Goal: Task Accomplishment & Management: Complete application form

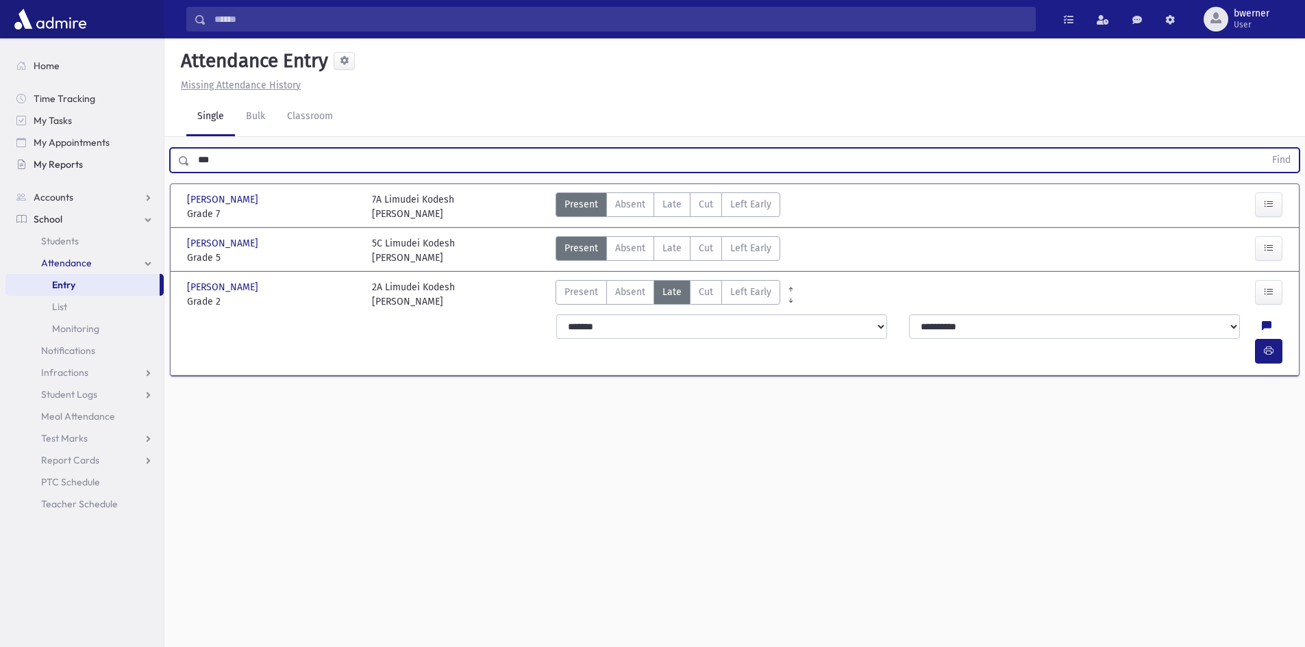
drag, startPoint x: 174, startPoint y: 173, endPoint x: 149, endPoint y: 173, distance: 24.7
click at [149, 173] on div "Search Results All Accounts" at bounding box center [652, 339] width 1305 height 678
type input "*****"
click at [1263, 149] on button "Find" at bounding box center [1280, 160] width 35 height 23
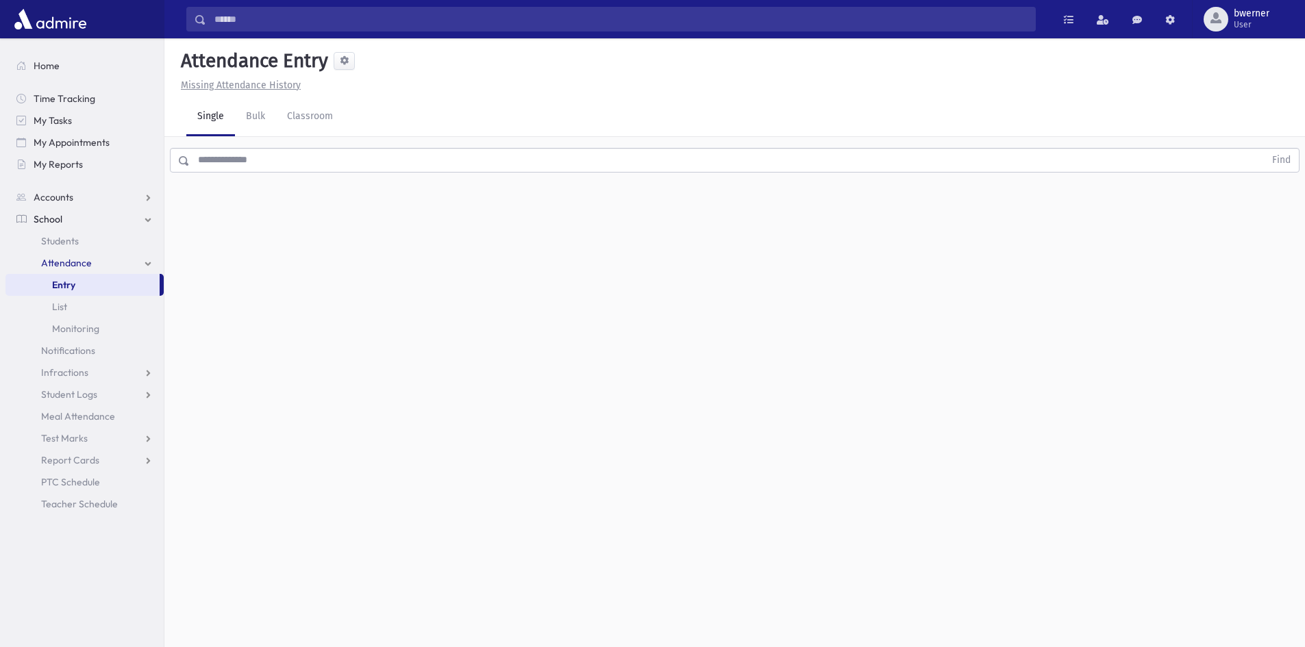
click at [297, 158] on input "text" at bounding box center [727, 160] width 1074 height 25
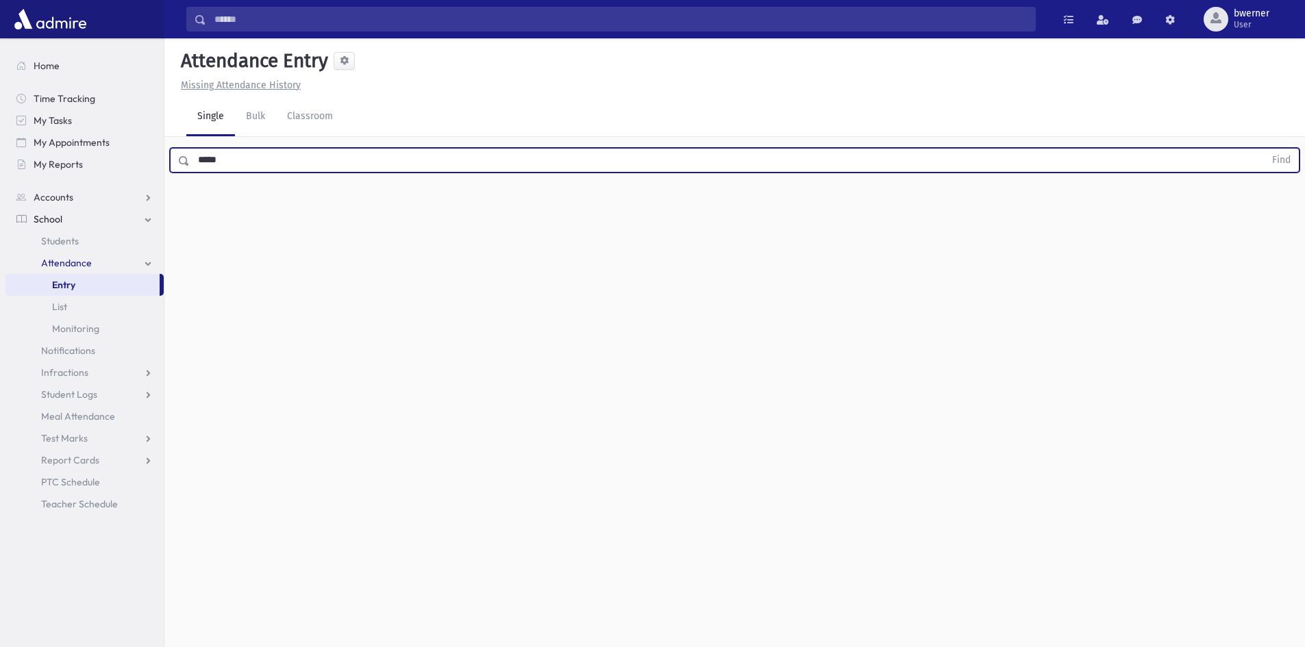
click at [1263, 149] on button "Find" at bounding box center [1280, 160] width 35 height 23
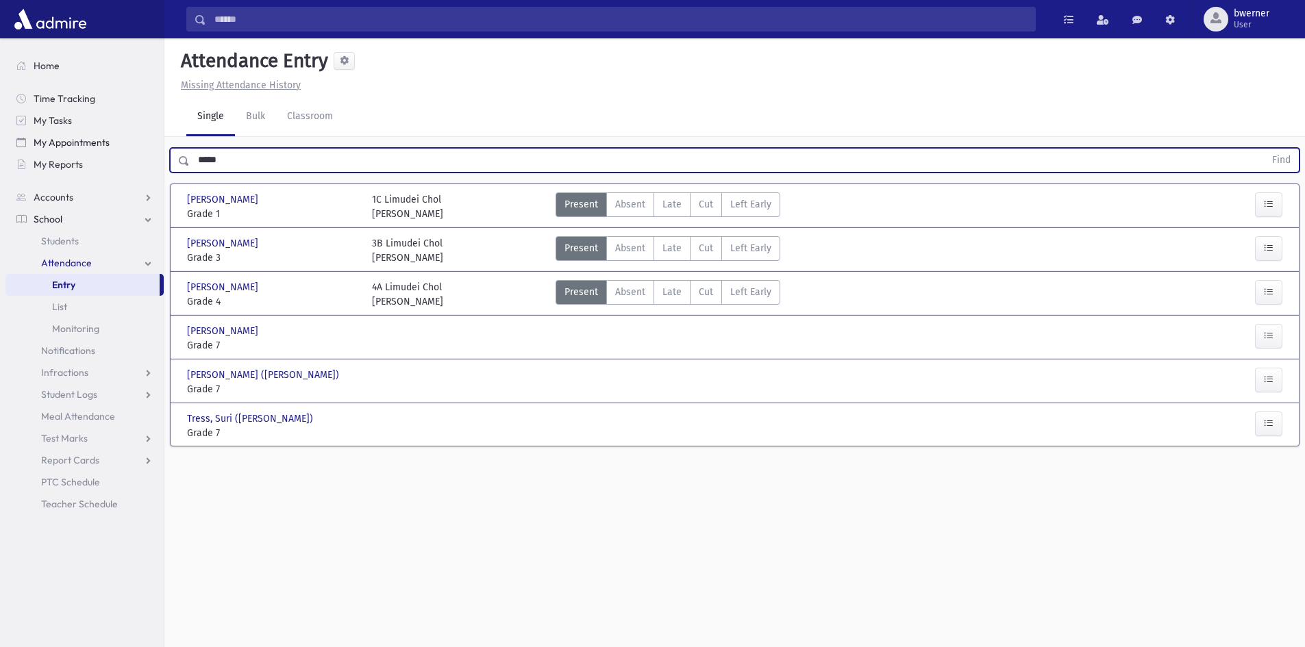
drag, startPoint x: 151, startPoint y: 144, endPoint x: 106, endPoint y: 150, distance: 44.8
click at [123, 145] on div "Search Results All Accounts" at bounding box center [652, 339] width 1305 height 678
click at [1263, 149] on button "Find" at bounding box center [1280, 160] width 35 height 23
drag, startPoint x: 175, startPoint y: 144, endPoint x: 58, endPoint y: 144, distance: 117.1
click at [58, 144] on div "Search Results All Accounts" at bounding box center [652, 339] width 1305 height 678
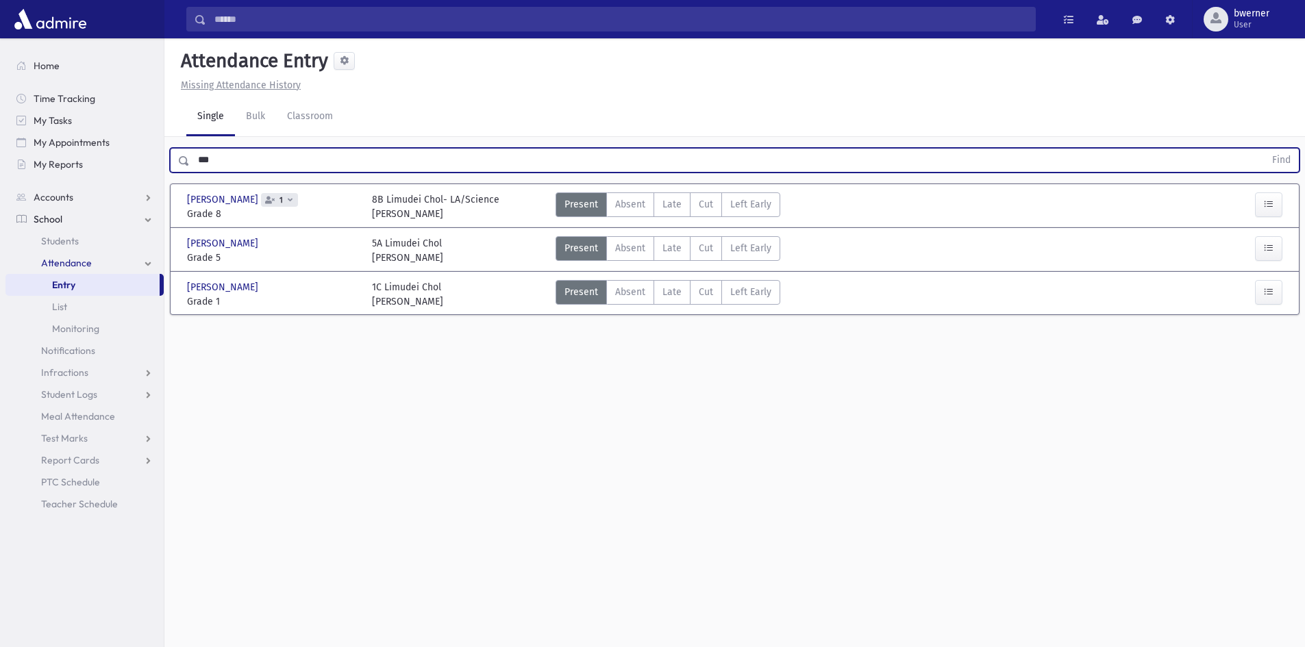
click at [1263, 149] on button "Find" at bounding box center [1280, 160] width 35 height 23
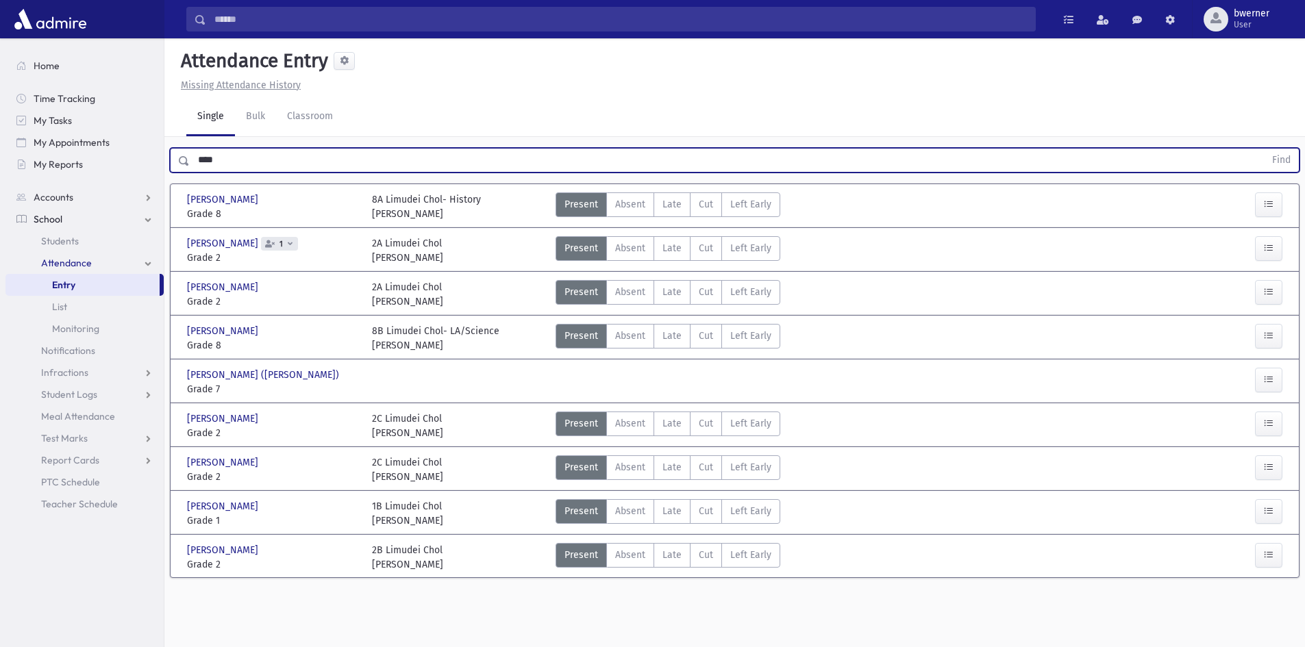
type input "****"
click at [1263, 149] on button "Find" at bounding box center [1280, 160] width 35 height 23
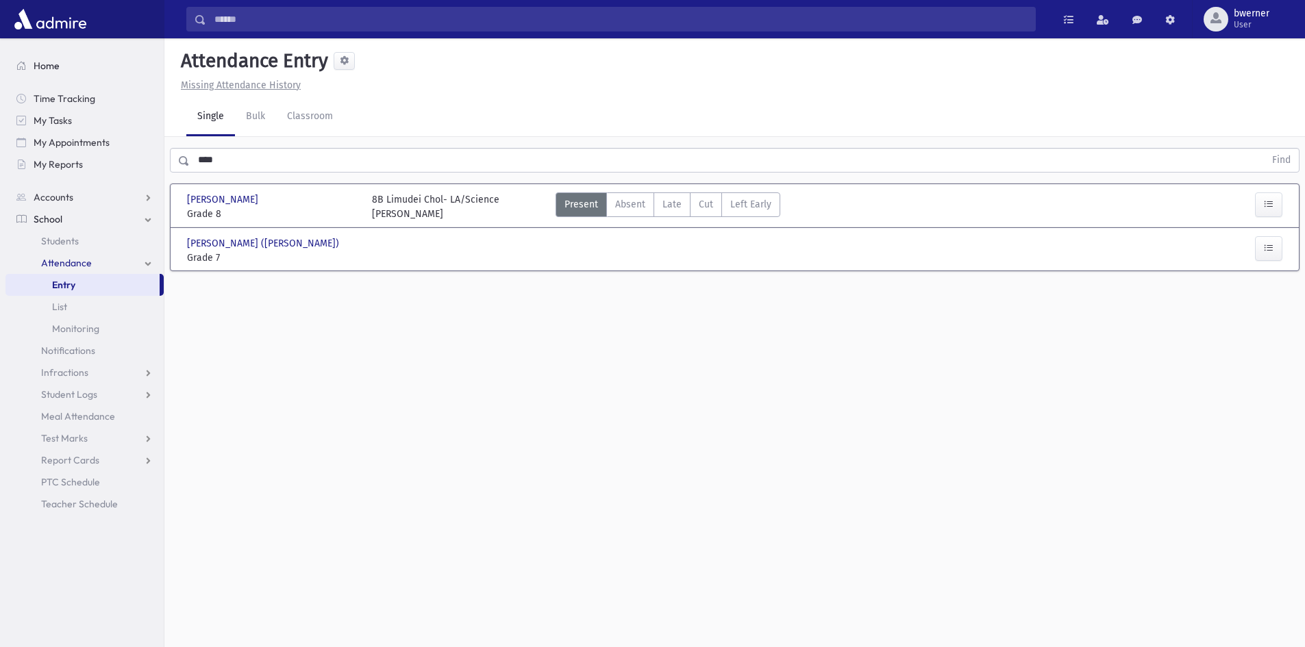
drag, startPoint x: 238, startPoint y: 243, endPoint x: 138, endPoint y: 62, distance: 207.2
click at [138, 62] on div "Search Results All Accounts" at bounding box center [652, 339] width 1305 height 678
click at [401, 99] on div "Single Bulk Classroom" at bounding box center [745, 117] width 1118 height 38
click at [448, 93] on header "Attendance Entry Missing Attendance History" at bounding box center [734, 68] width 1140 height 60
click at [316, 118] on link "Classroom" at bounding box center [310, 117] width 68 height 38
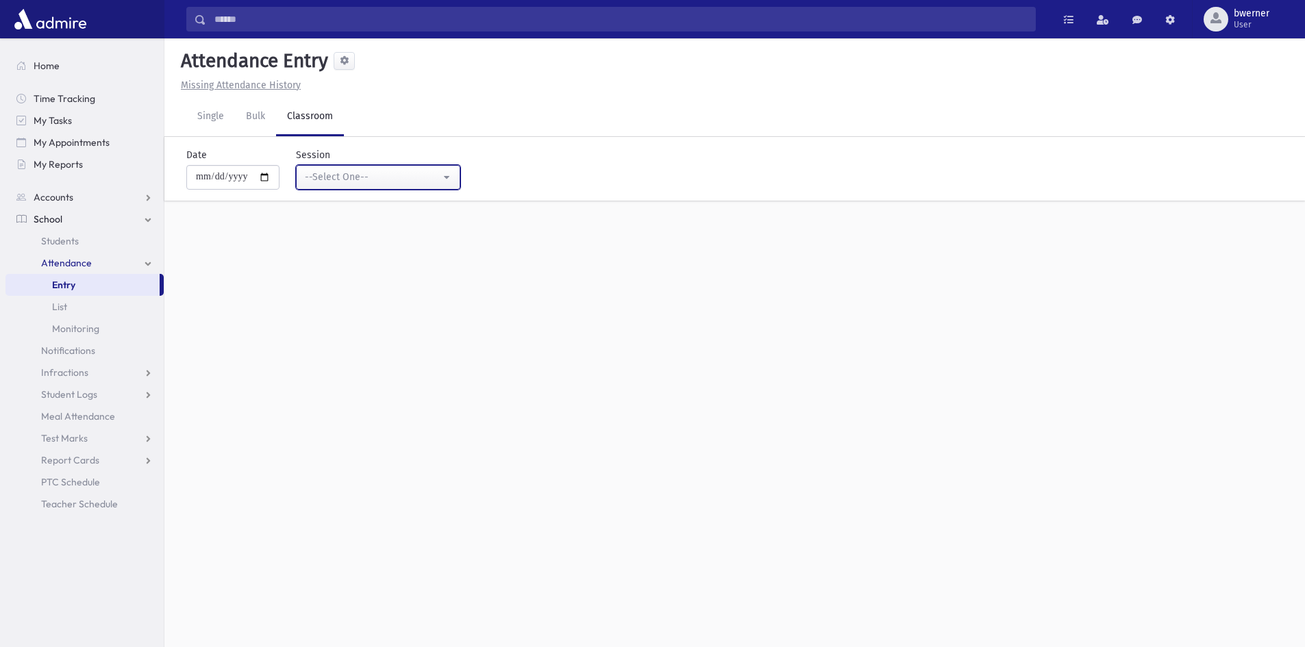
click at [336, 179] on div "--Select One--" at bounding box center [373, 177] width 136 height 14
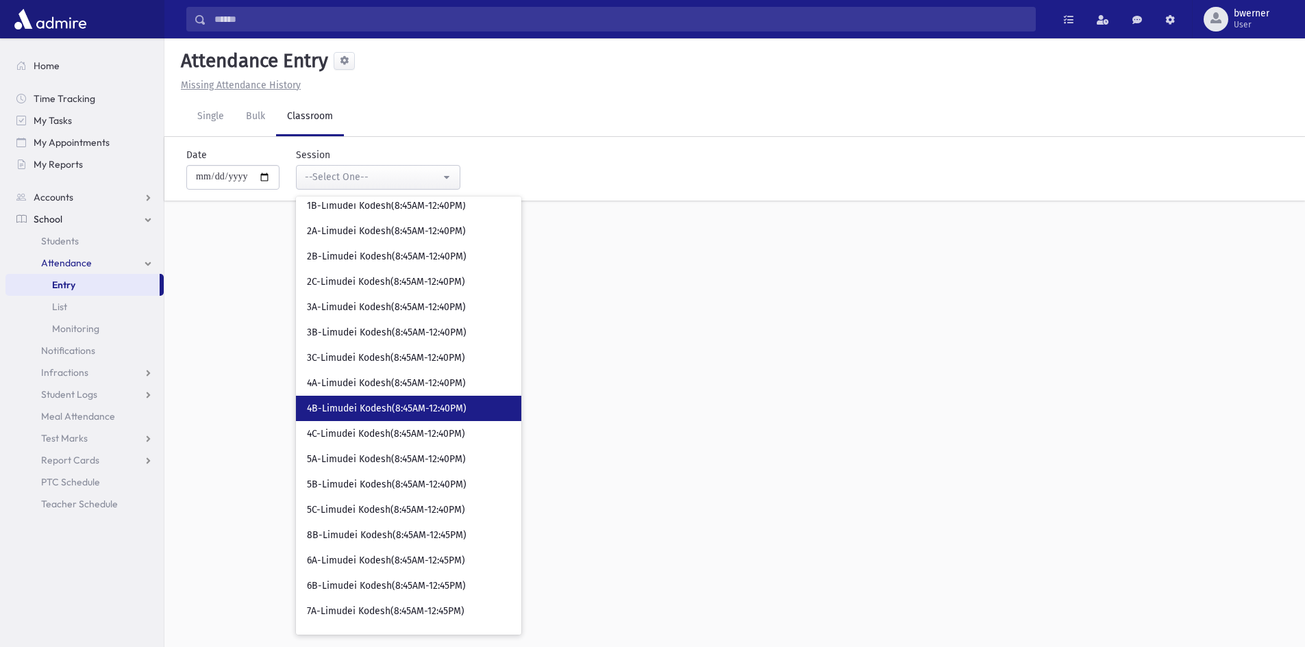
scroll to position [68, 0]
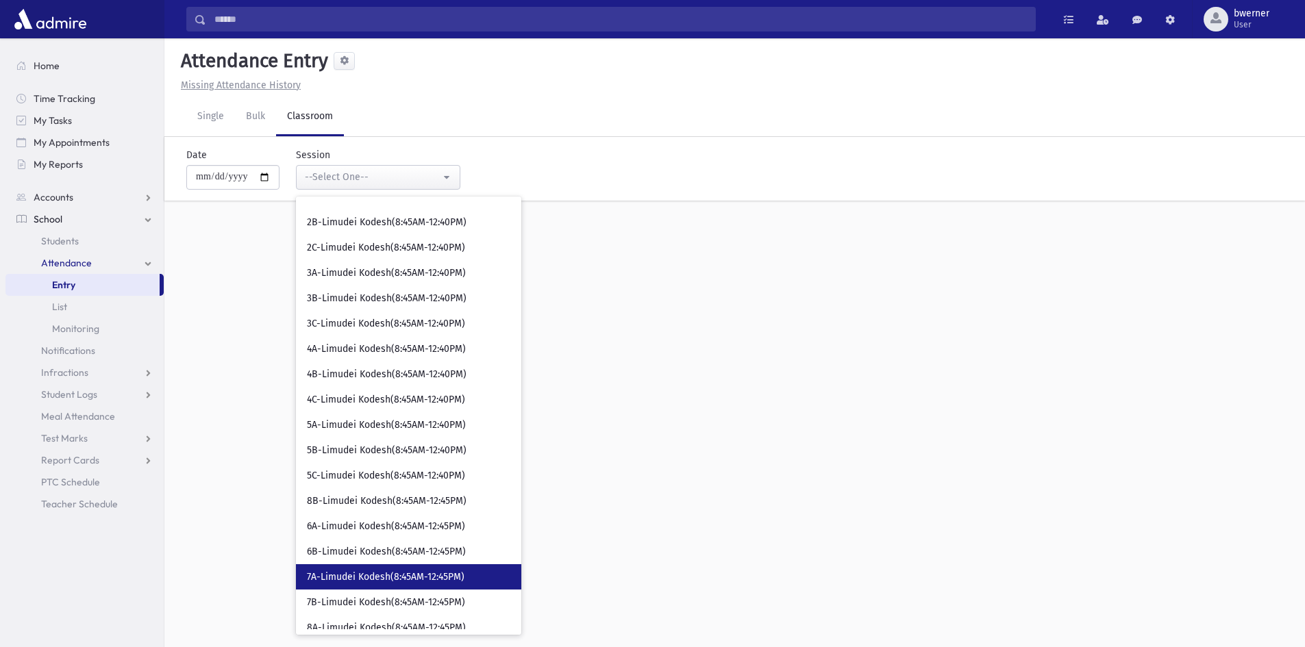
click at [405, 567] on link "7A-Limudei Kodesh(8:45AM-12:45PM)" at bounding box center [408, 576] width 225 height 25
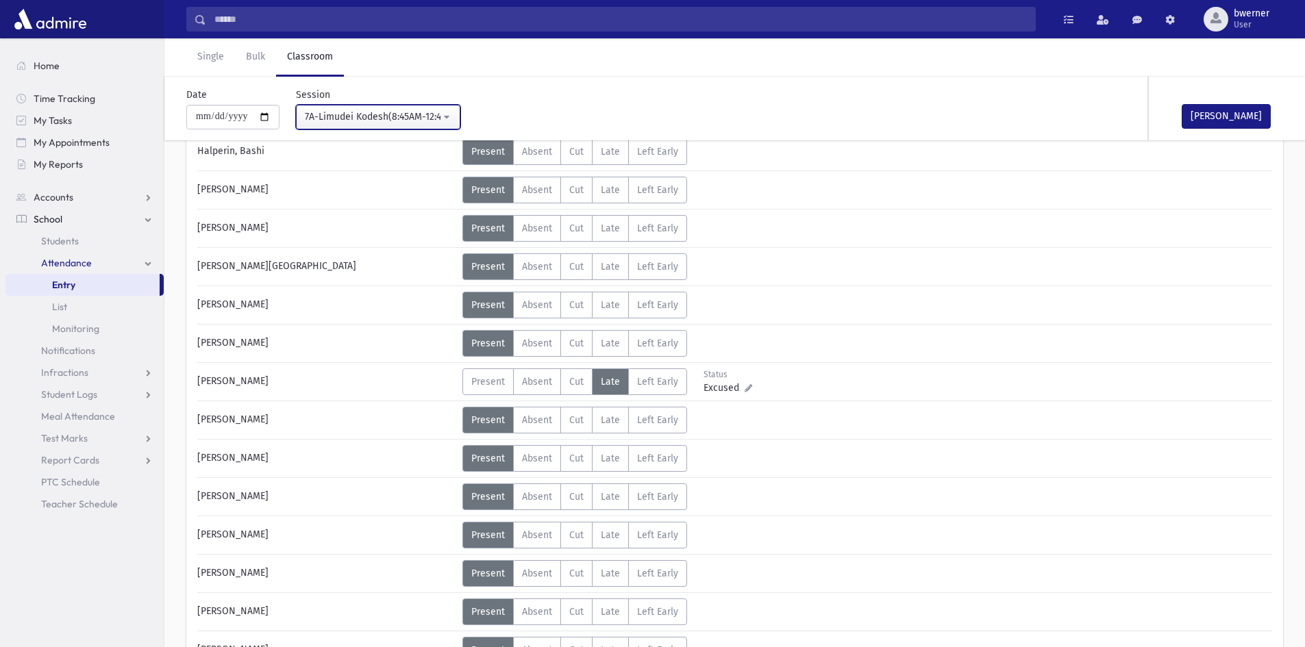
scroll to position [548, 0]
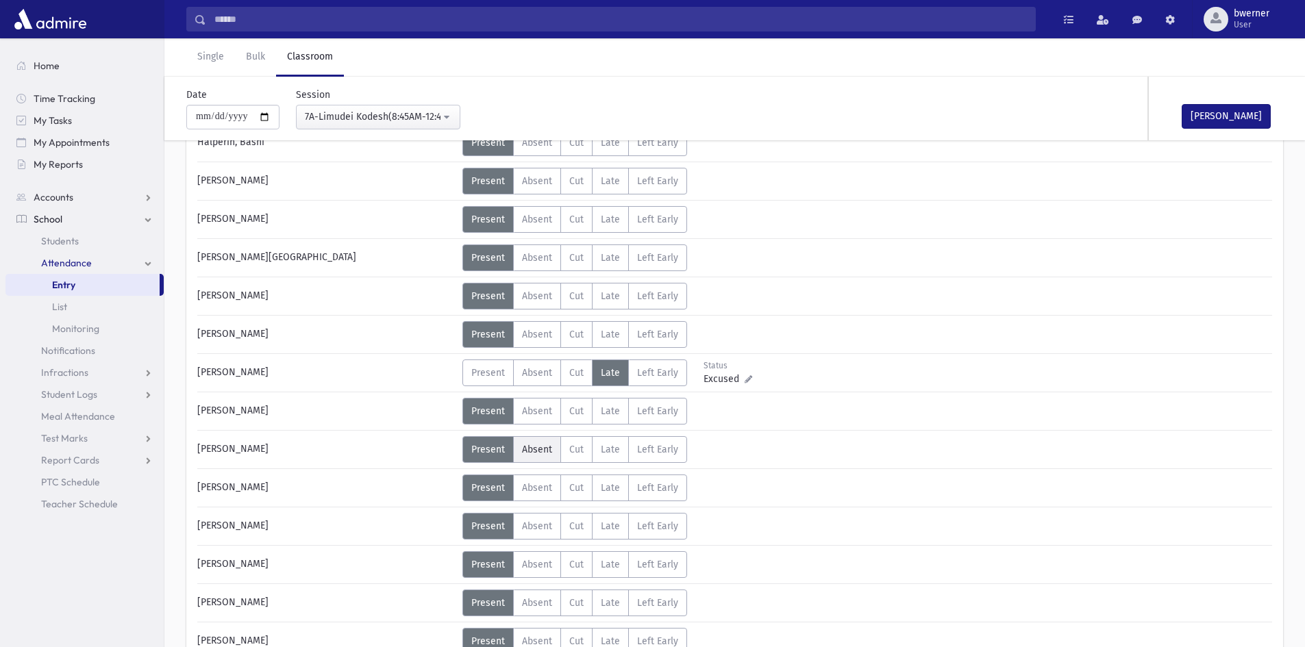
click at [533, 451] on span "Absent" at bounding box center [537, 450] width 30 height 12
click at [1224, 115] on button "[PERSON_NAME]" at bounding box center [1225, 116] width 89 height 25
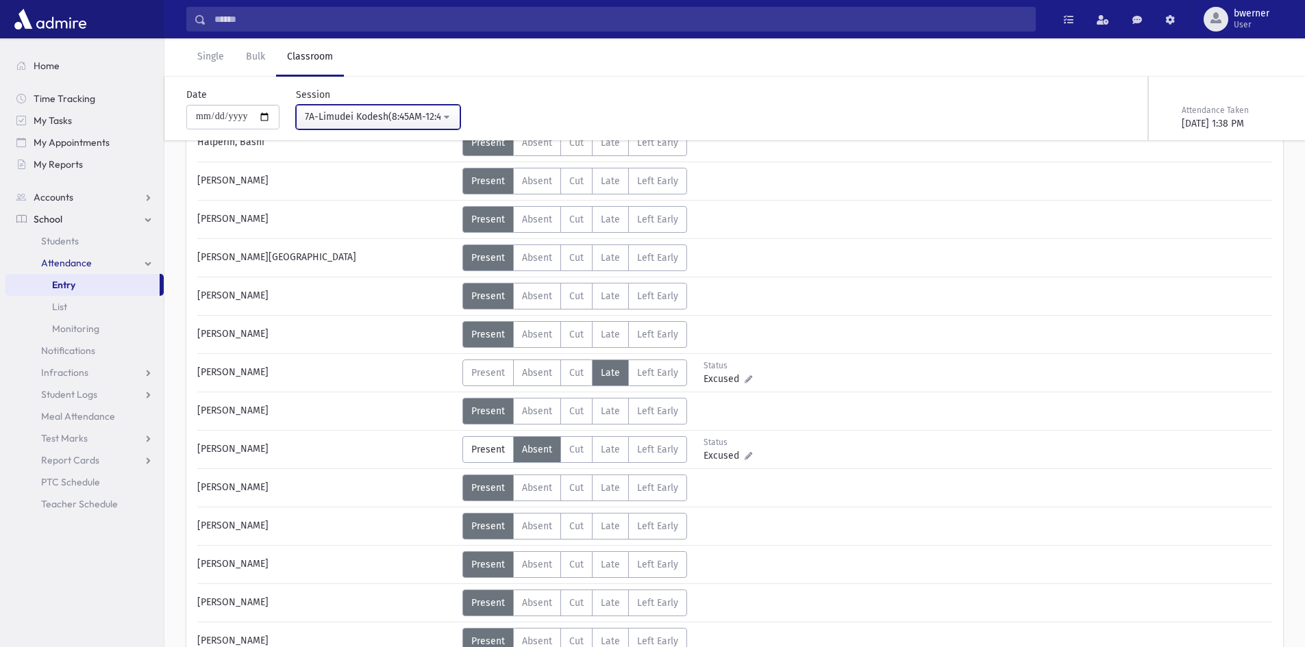
click at [344, 120] on div "7A-Limudei Kodesh(8:45AM-12:45PM)" at bounding box center [373, 117] width 136 height 14
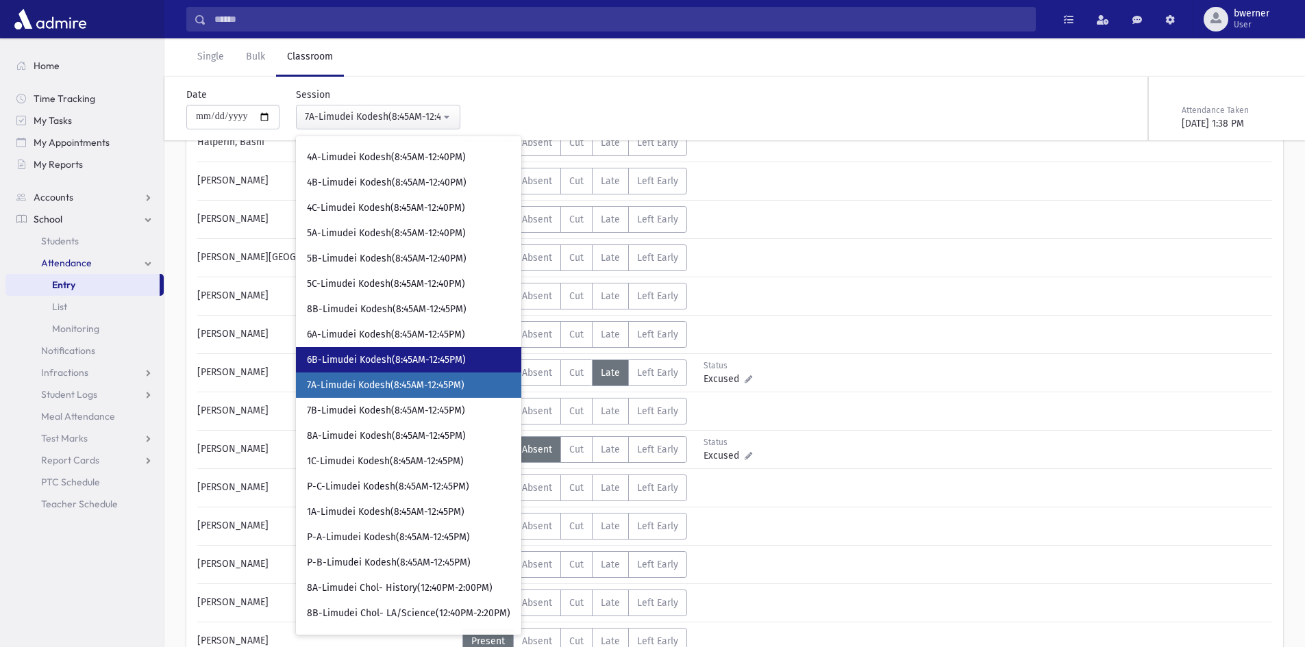
click at [369, 354] on span "6B-Limudei Kodesh(8:45AM-12:45PM)" at bounding box center [386, 360] width 159 height 14
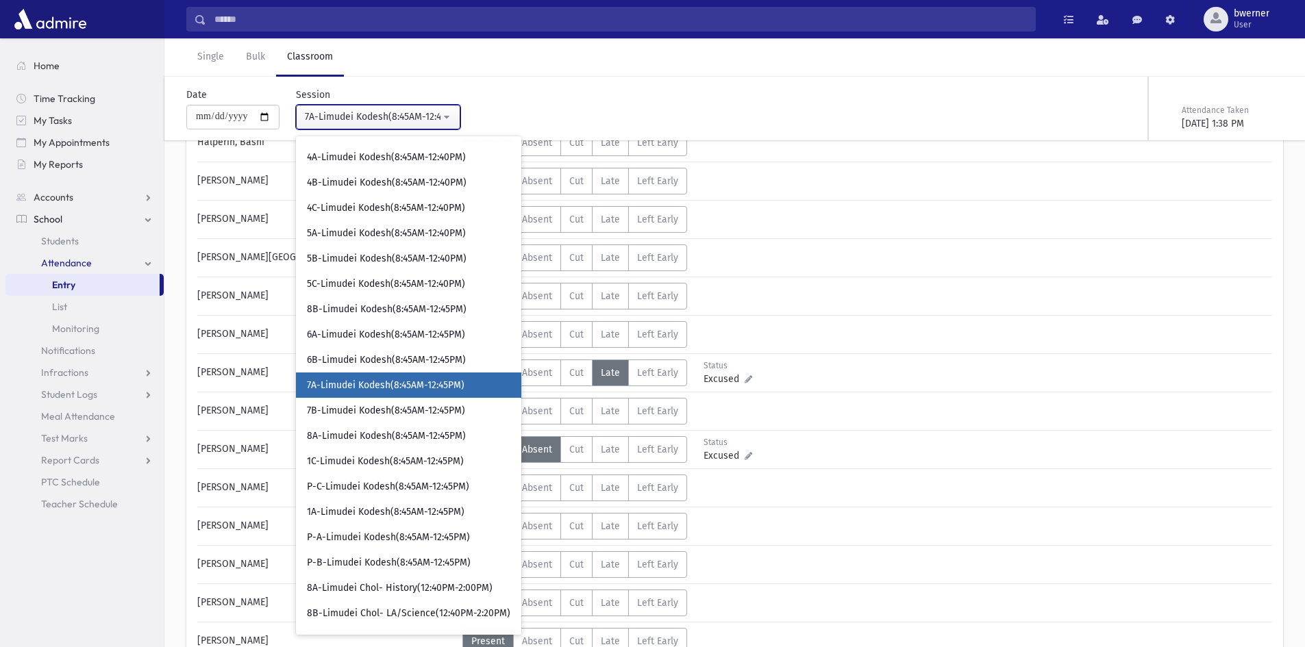
select select "****"
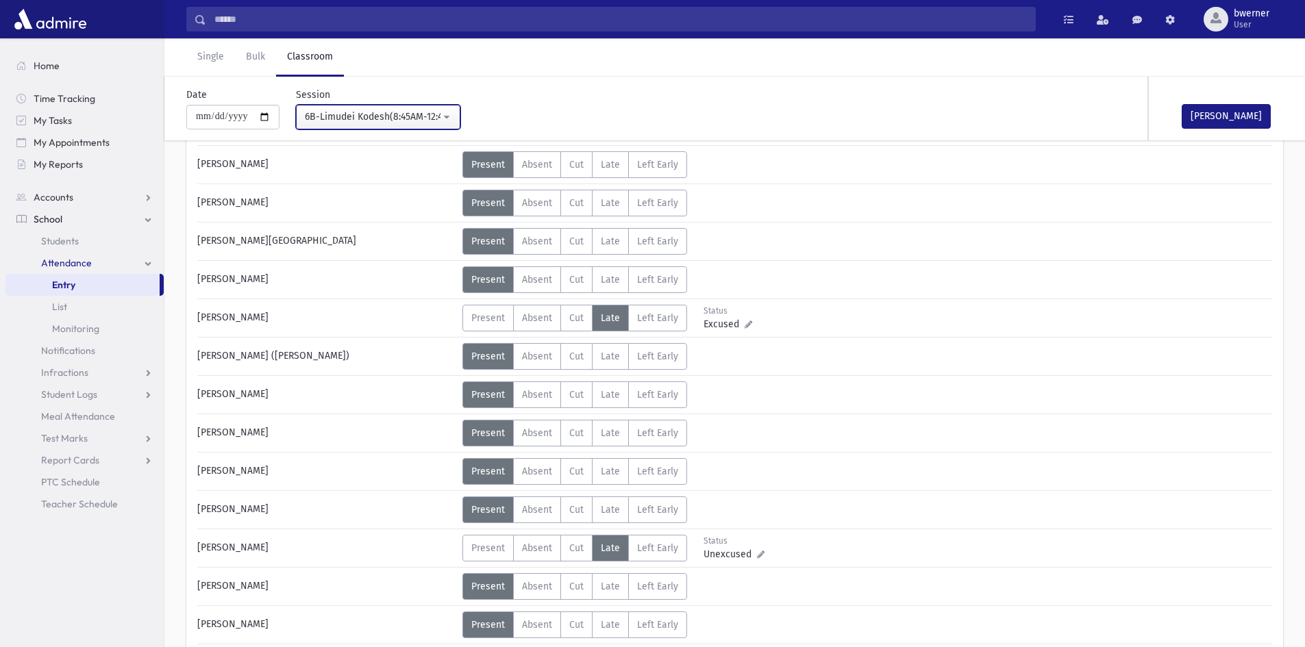
scroll to position [548, 0]
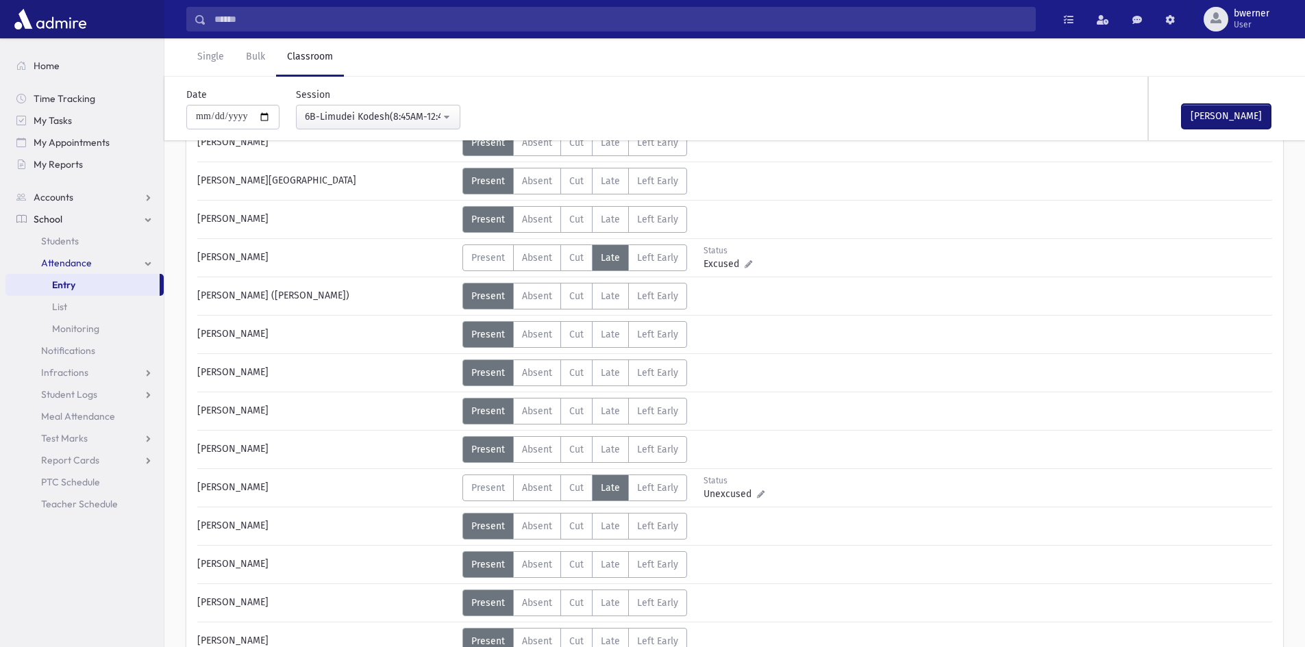
drag, startPoint x: 1244, startPoint y: 115, endPoint x: 1108, endPoint y: 127, distance: 136.8
click at [1237, 115] on button "[PERSON_NAME]" at bounding box center [1225, 116] width 89 height 25
click at [227, 65] on link "Single" at bounding box center [210, 57] width 49 height 38
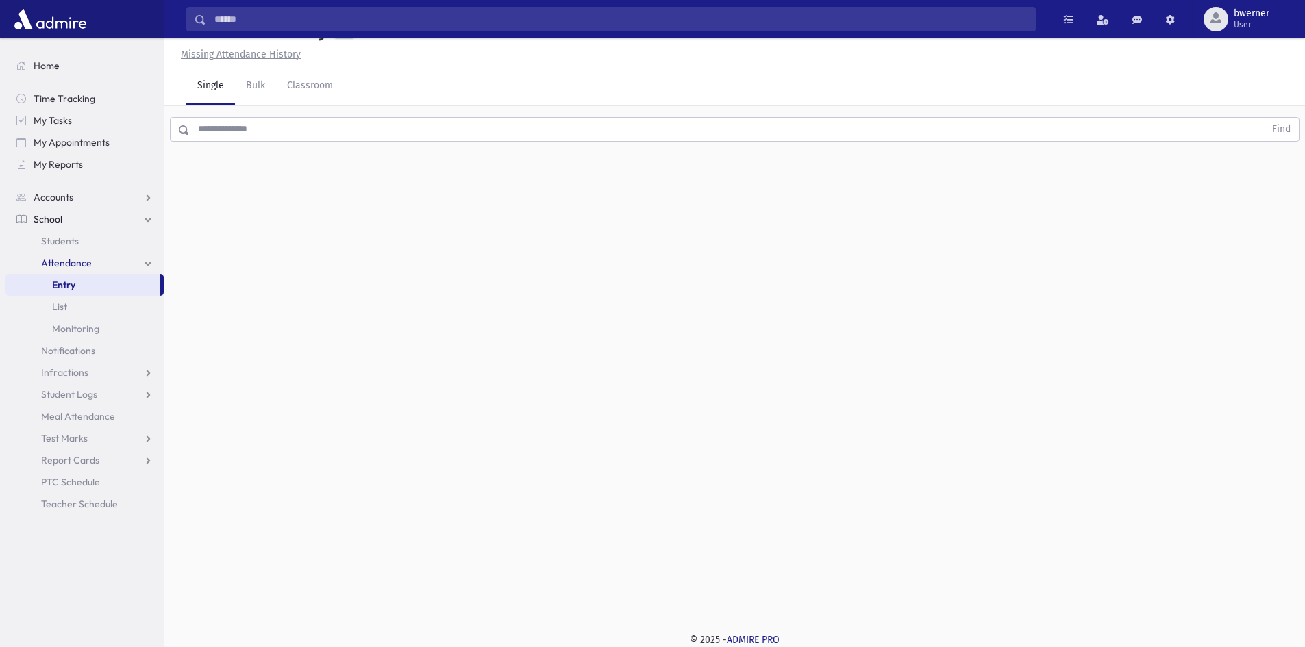
scroll to position [31, 0]
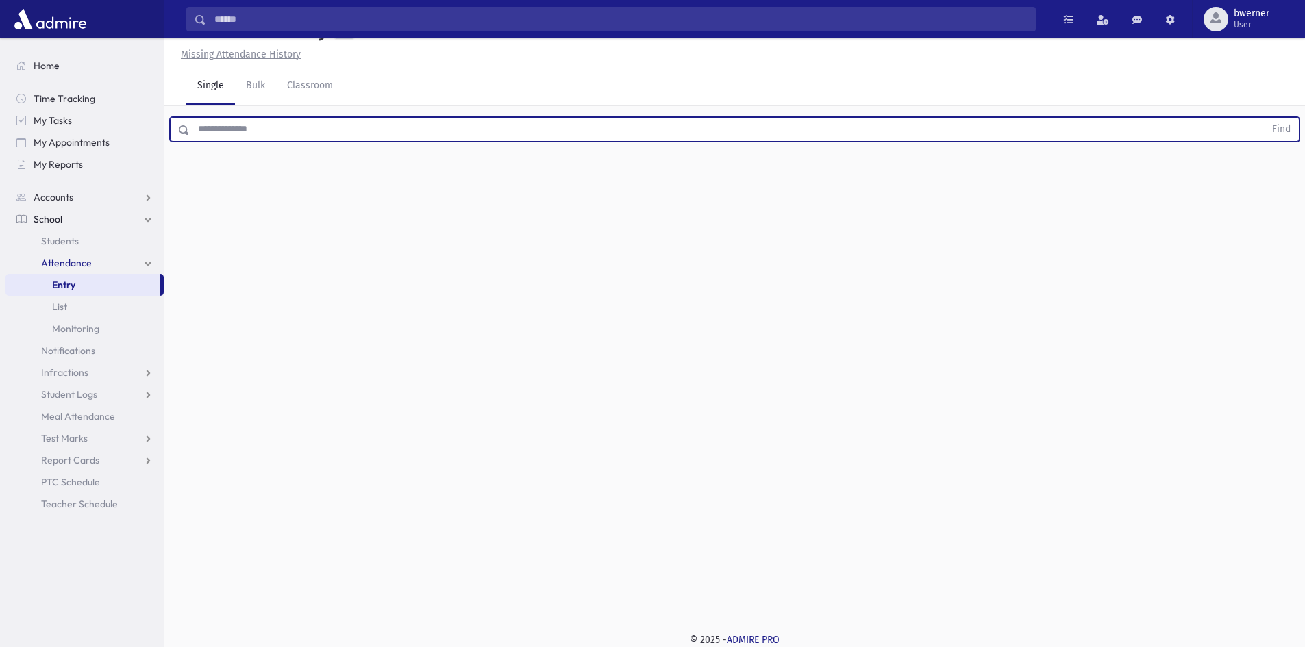
click at [253, 127] on input "text" at bounding box center [727, 129] width 1074 height 25
type input "****"
click at [1263, 118] on button "Find" at bounding box center [1280, 129] width 35 height 23
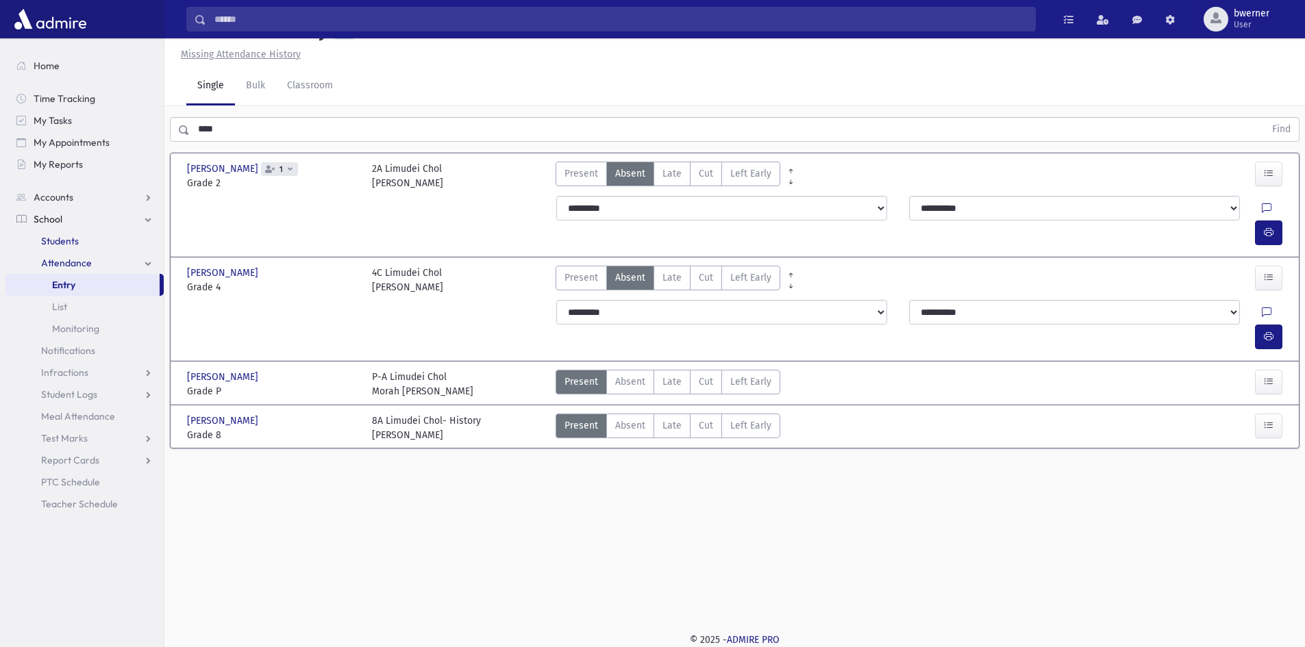
click at [64, 244] on span "Students" at bounding box center [60, 241] width 38 height 12
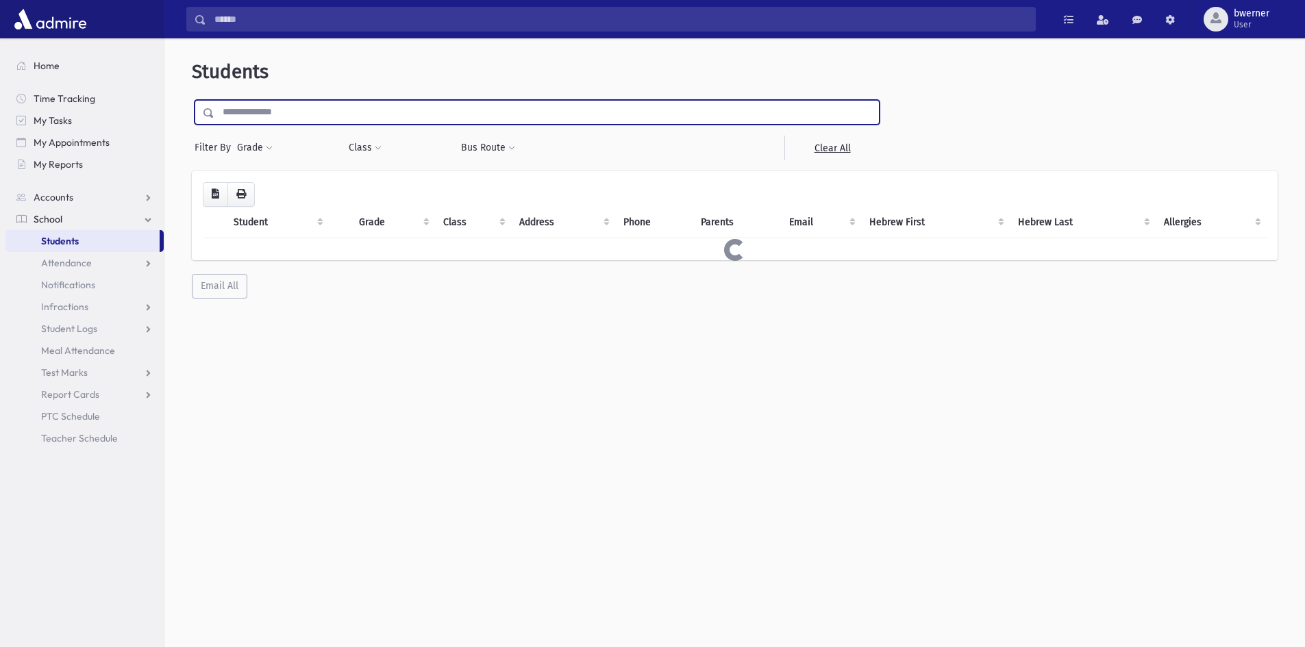
click at [276, 117] on input "text" at bounding box center [546, 112] width 664 height 25
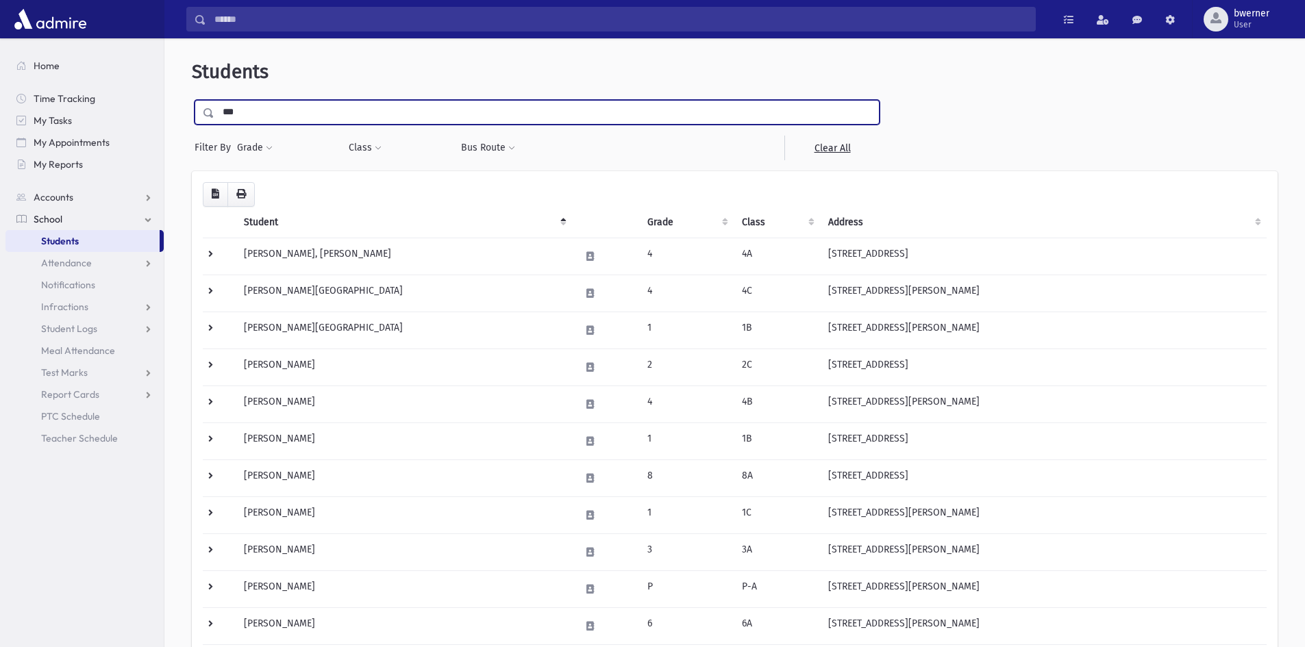
type input "***"
click at [192, 100] on input "submit" at bounding box center [211, 109] width 38 height 18
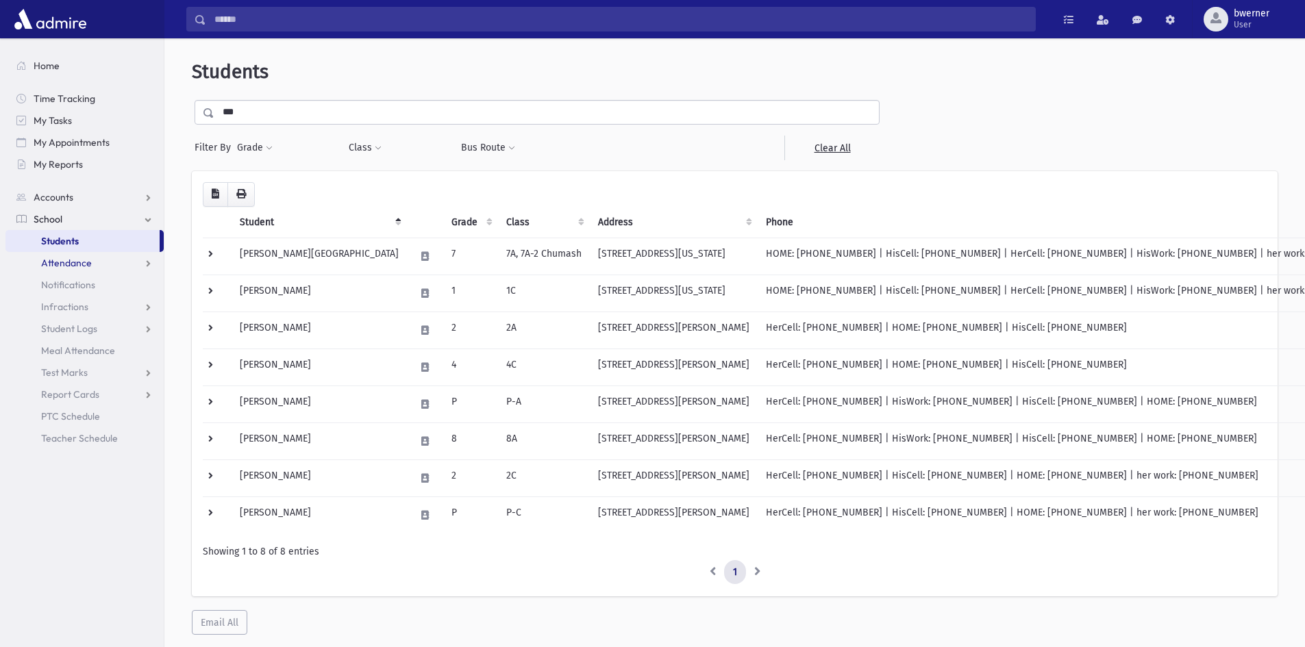
drag, startPoint x: 53, startPoint y: 264, endPoint x: 60, endPoint y: 272, distance: 11.1
click at [53, 264] on span "Attendance" at bounding box center [66, 263] width 51 height 12
click at [66, 288] on span "Entry" at bounding box center [63, 285] width 23 height 12
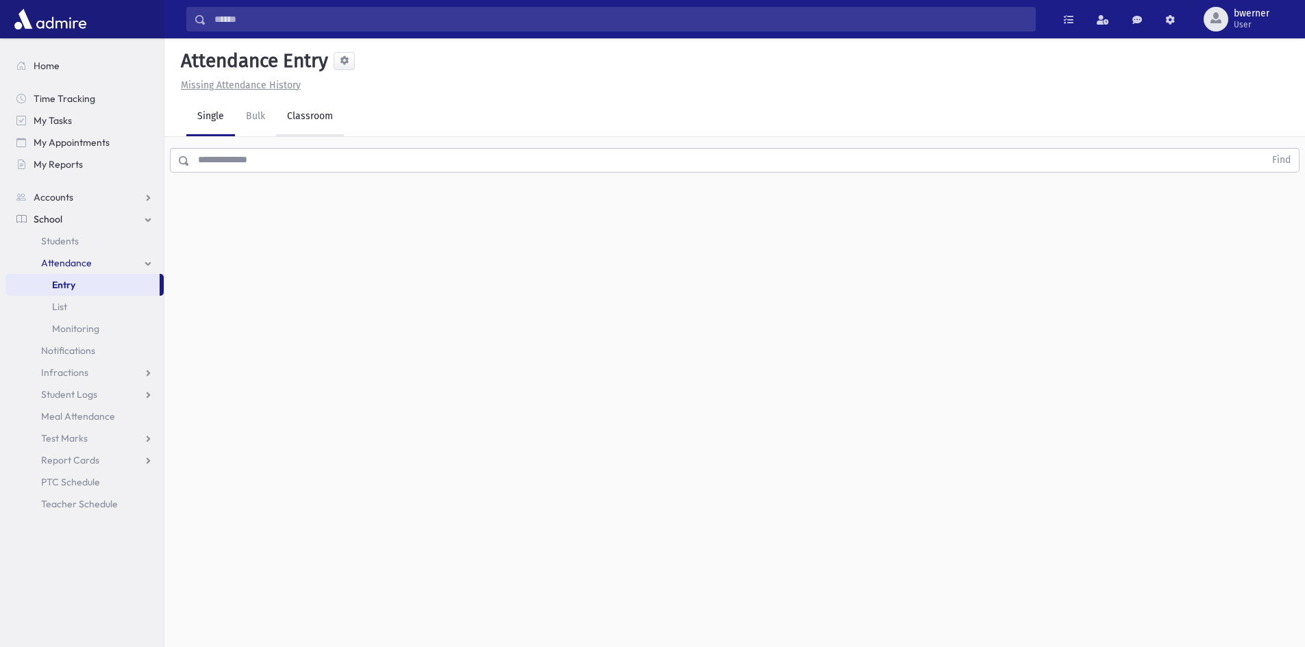
click at [311, 112] on link "Classroom" at bounding box center [310, 117] width 68 height 38
click at [400, 175] on div "--Select One--" at bounding box center [373, 177] width 136 height 14
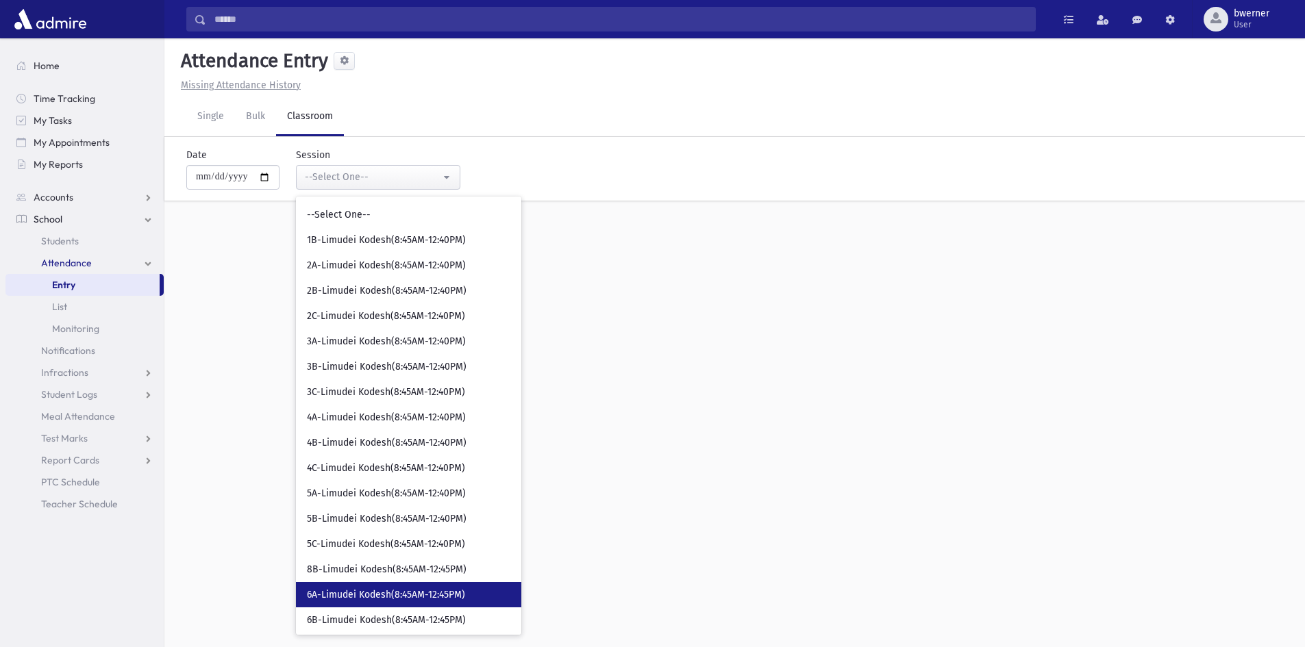
click at [405, 592] on span "6A-Limudei Kodesh(8:45AM-12:45PM)" at bounding box center [386, 595] width 158 height 14
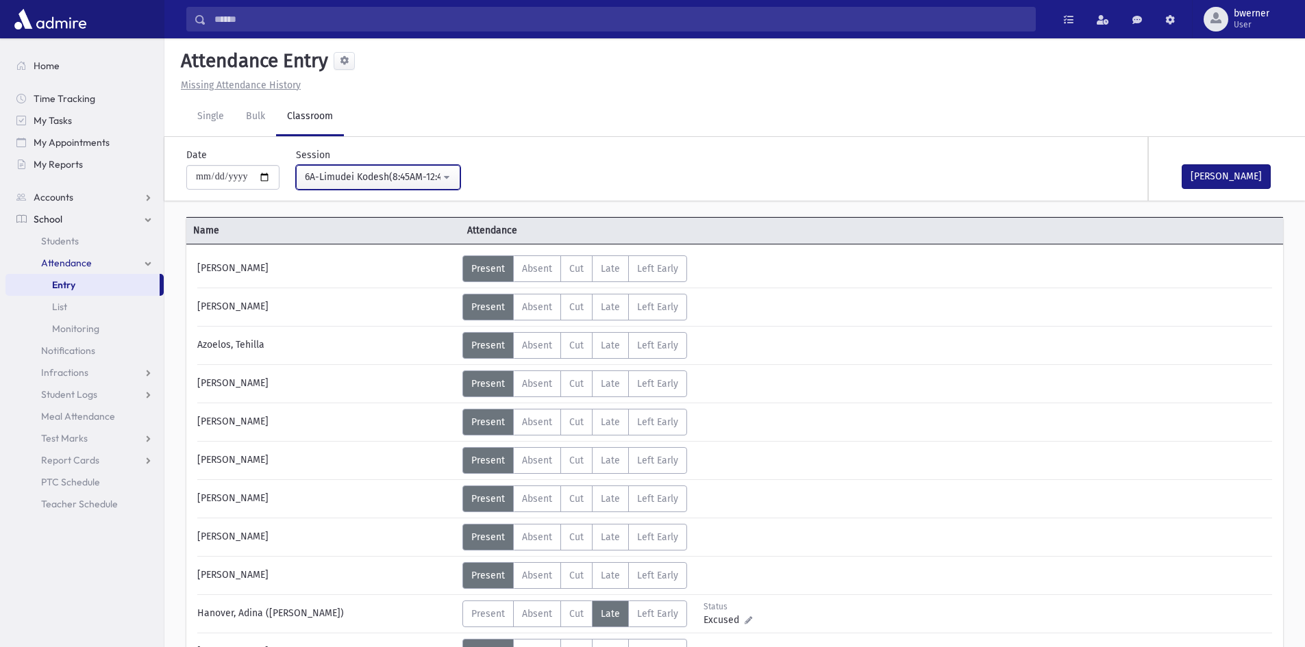
click at [376, 179] on div "6A-Limudei Kodesh(8:45AM-12:45PM)" at bounding box center [373, 177] width 136 height 14
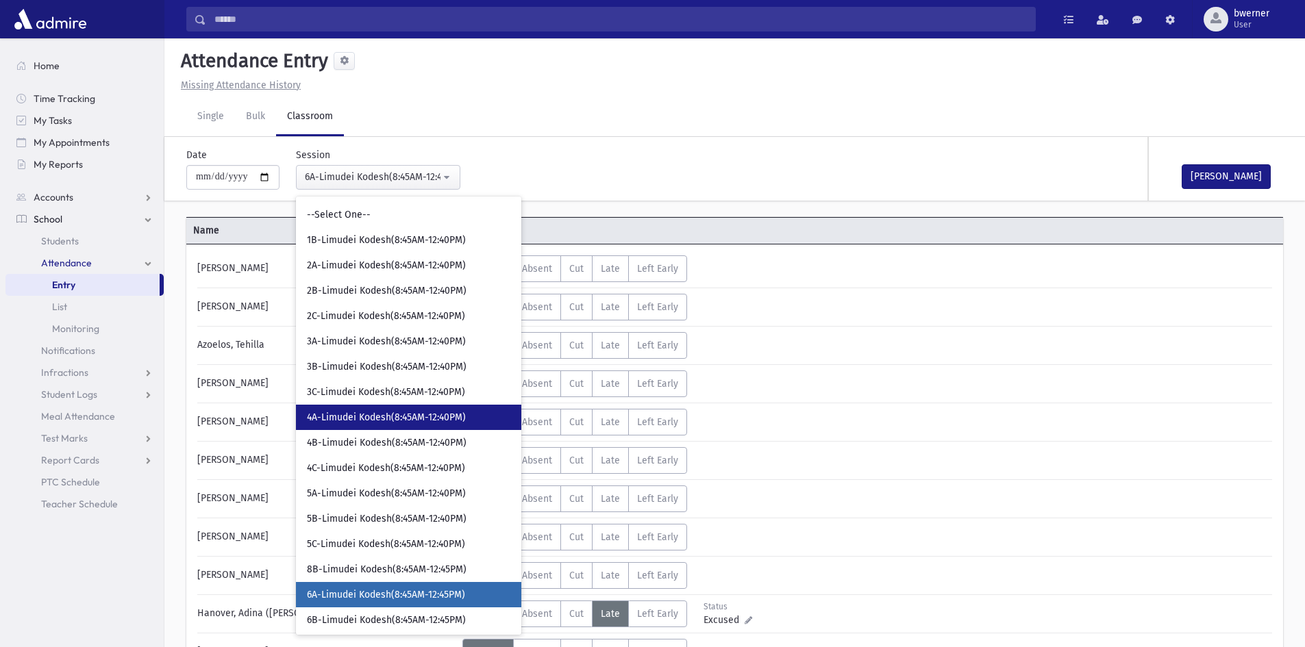
scroll to position [179, 0]
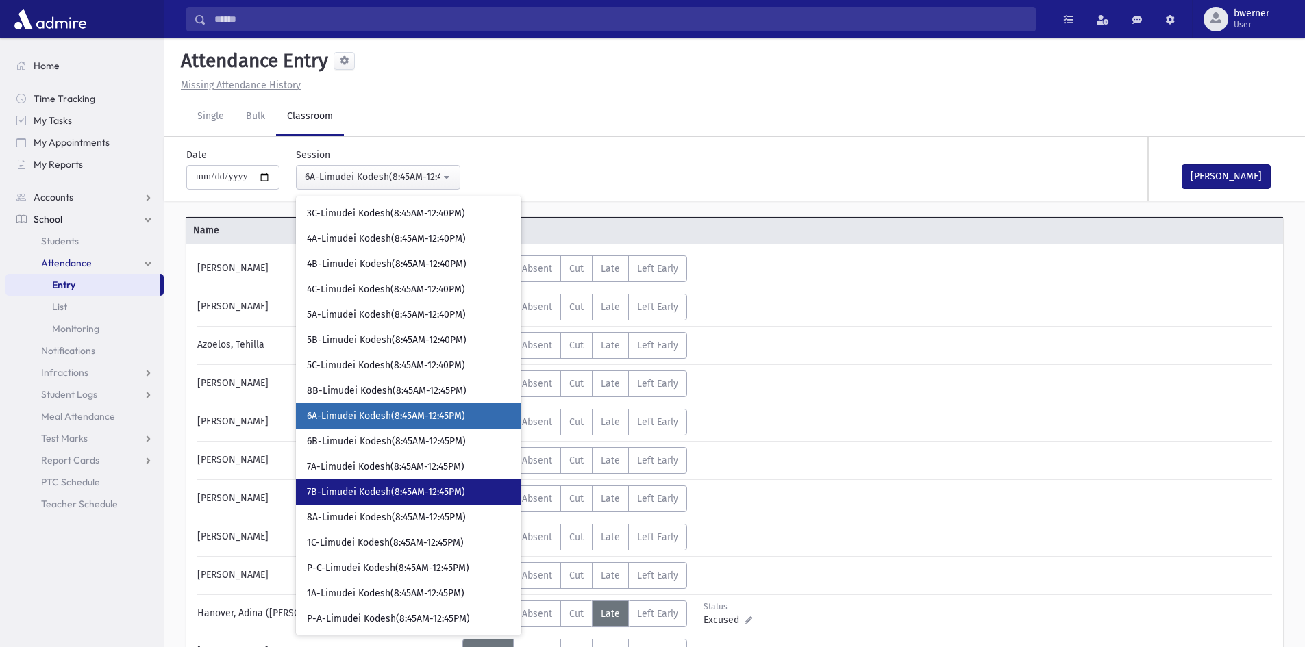
click at [374, 481] on link "7B-Limudei Kodesh(8:45AM-12:45PM)" at bounding box center [408, 491] width 225 height 25
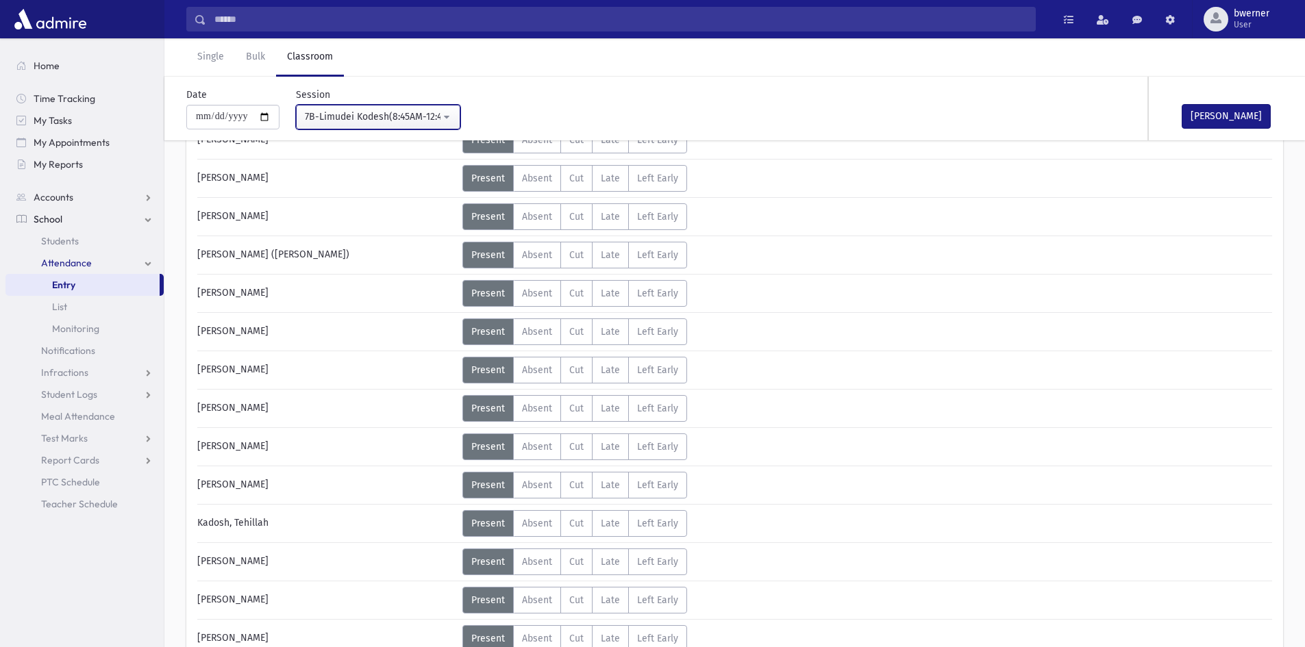
scroll to position [274, 0]
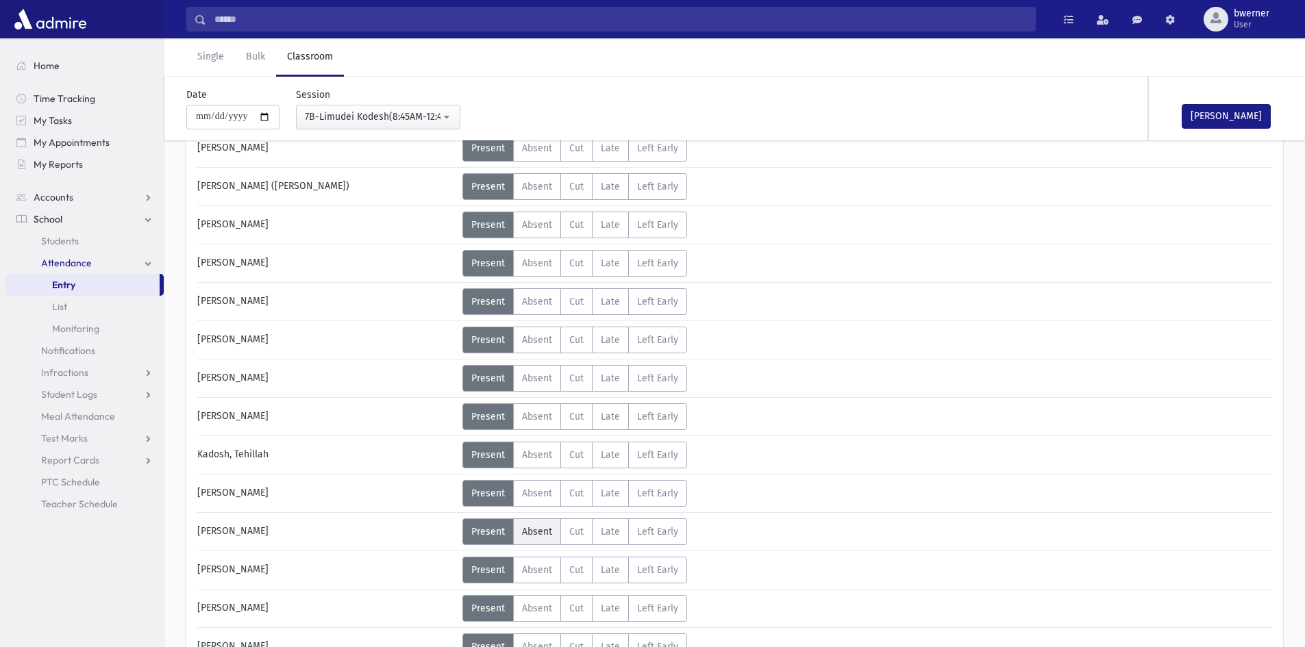
click at [538, 538] on label "Absent A" at bounding box center [537, 531] width 48 height 27
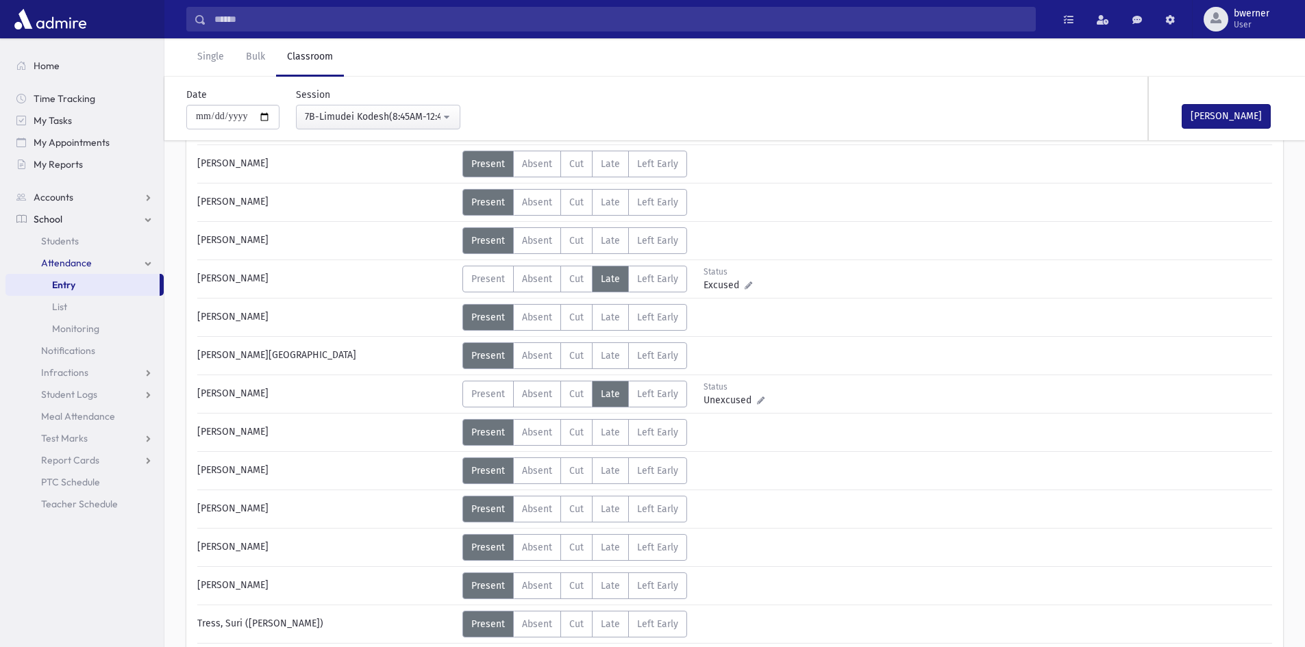
scroll to position [685, 0]
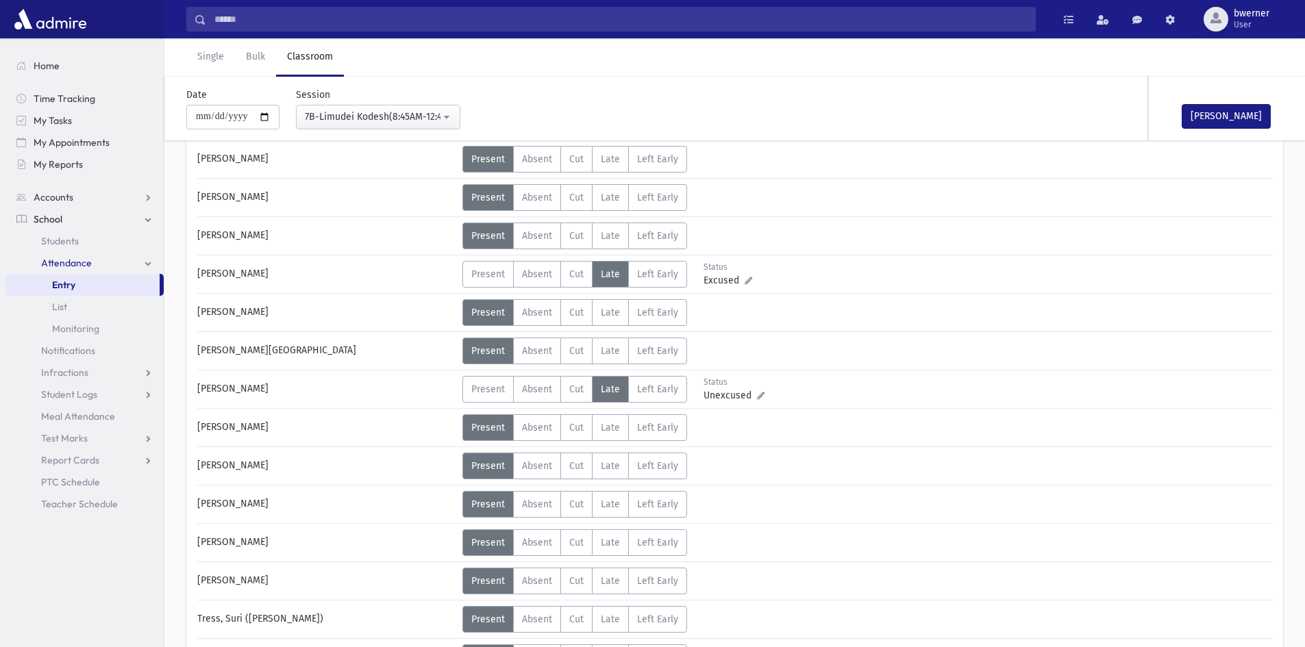
click at [1203, 136] on div "[PERSON_NAME]" at bounding box center [1216, 109] width 137 height 64
click at [365, 118] on div "7B-Limudei Kodesh(8:45AM-12:45PM)" at bounding box center [373, 117] width 136 height 14
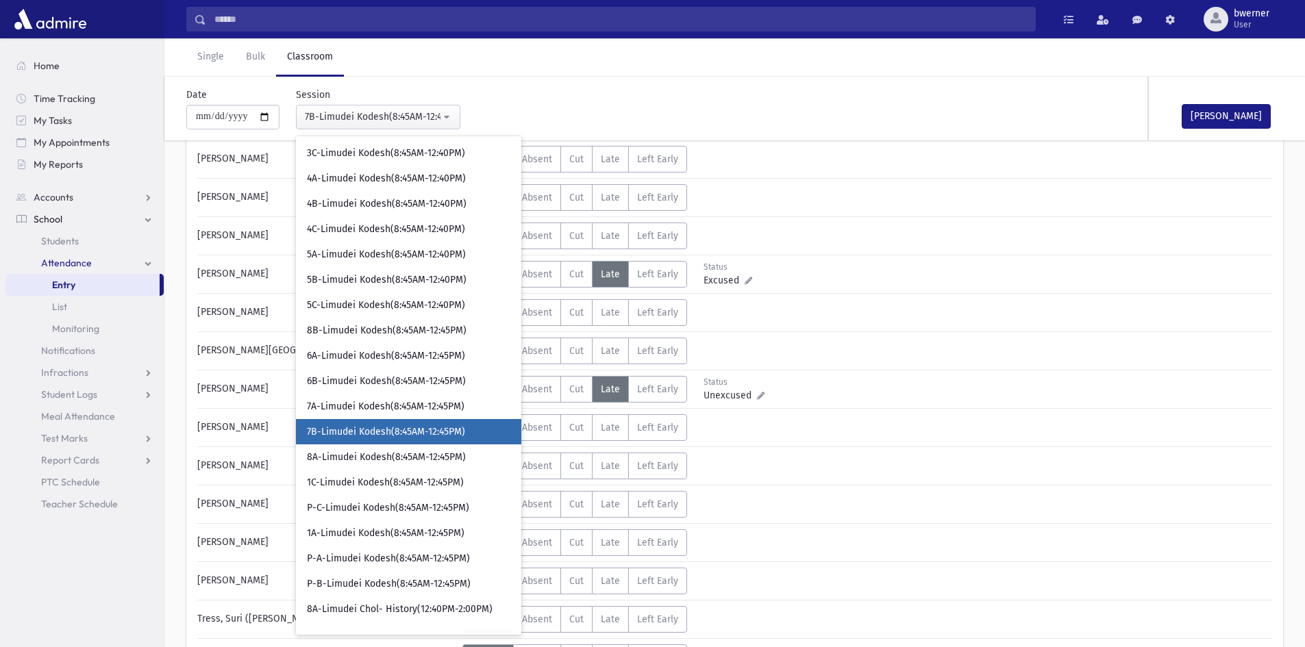
scroll to position [225, 0]
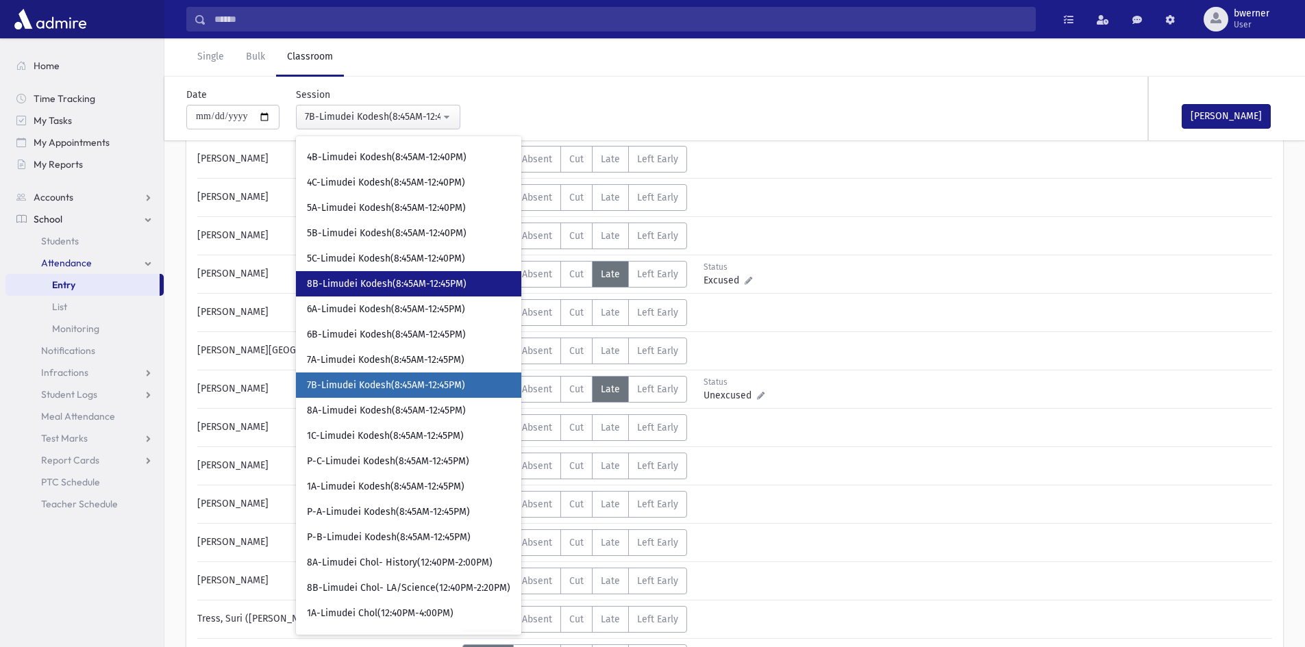
click at [386, 284] on span "8B-Limudei Kodesh(8:45AM-12:45PM)" at bounding box center [387, 284] width 160 height 14
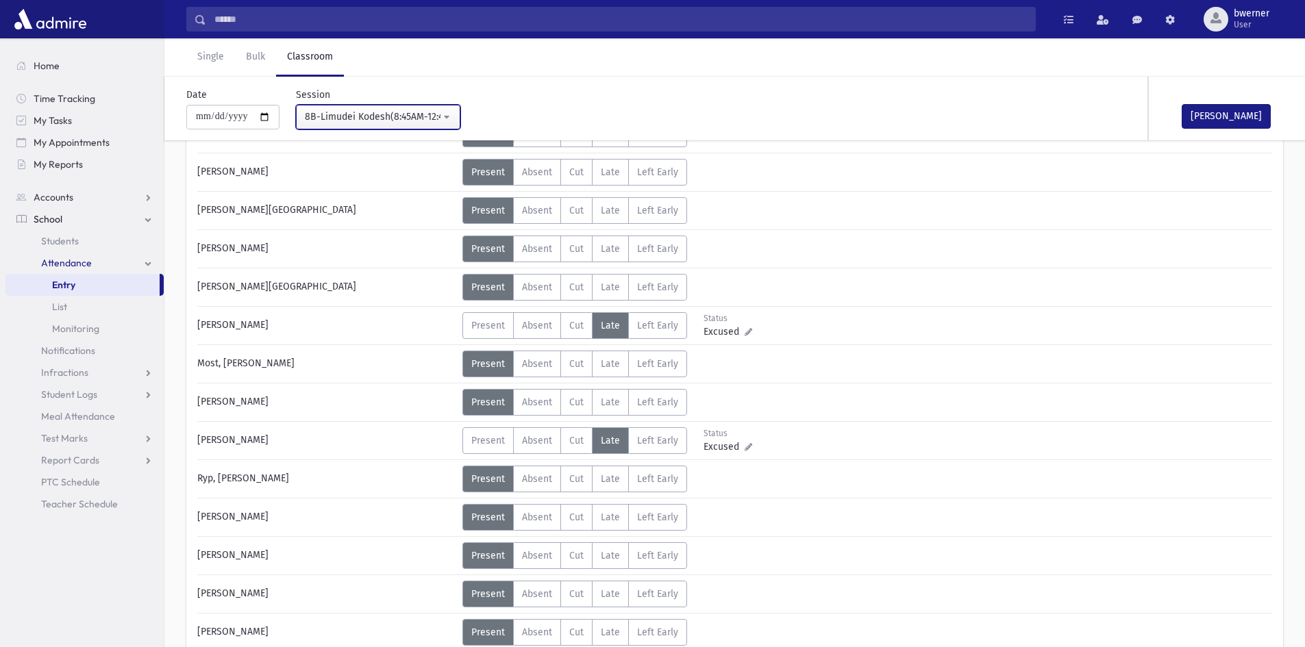
scroll to position [754, 0]
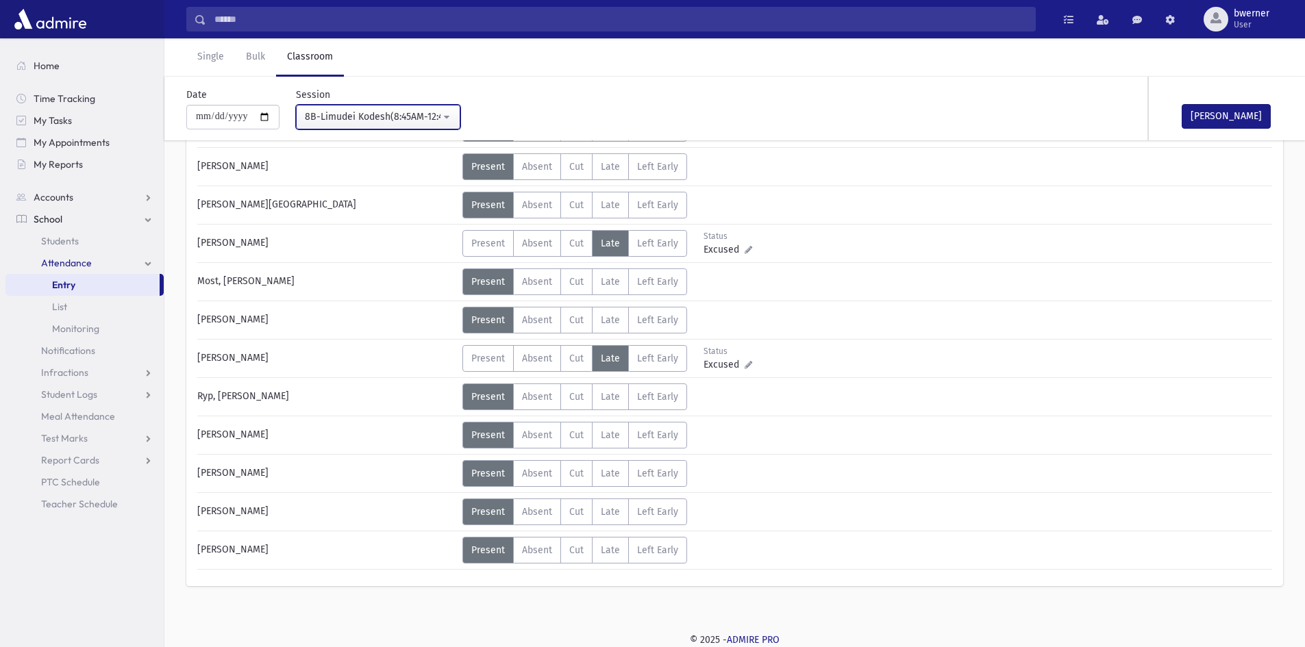
click at [359, 122] on div "8B-Limudei Kodesh(8:45AM-12:45PM)" at bounding box center [373, 117] width 136 height 14
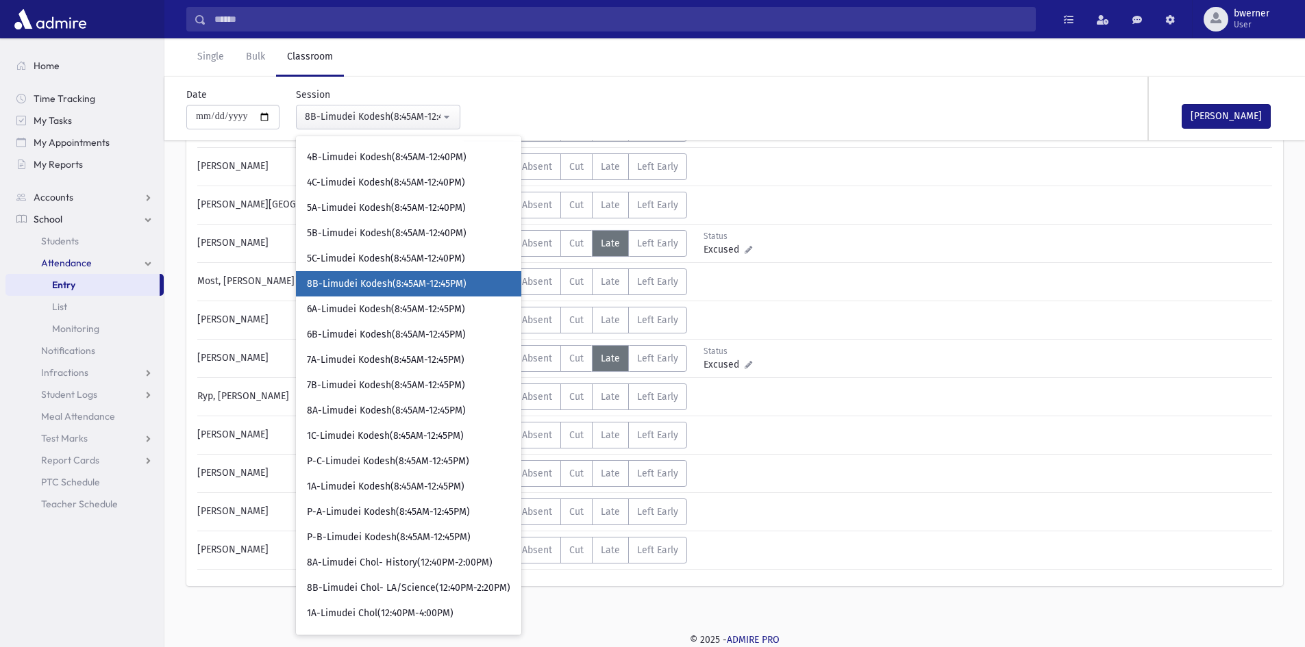
scroll to position [124, 0]
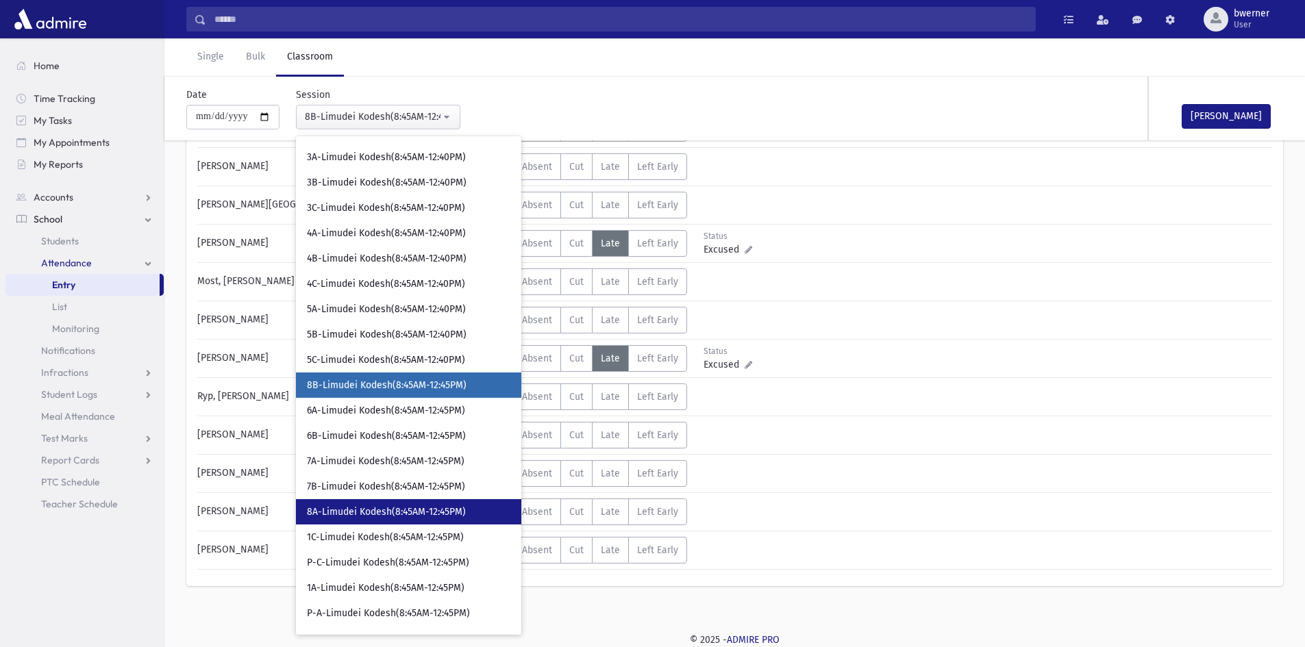
click at [375, 509] on span "8A-Limudei Kodesh(8:45AM-12:45PM)" at bounding box center [386, 512] width 159 height 14
select select "****"
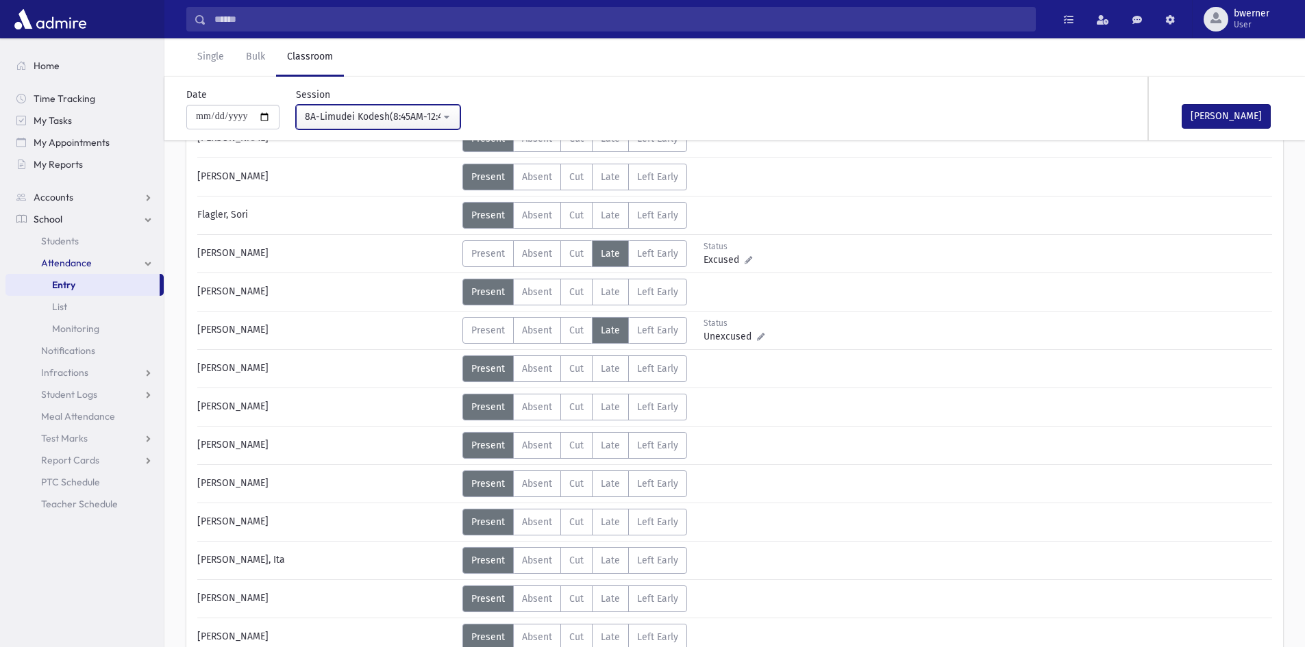
scroll to position [206, 0]
click at [544, 527] on span "Absent" at bounding box center [537, 523] width 30 height 12
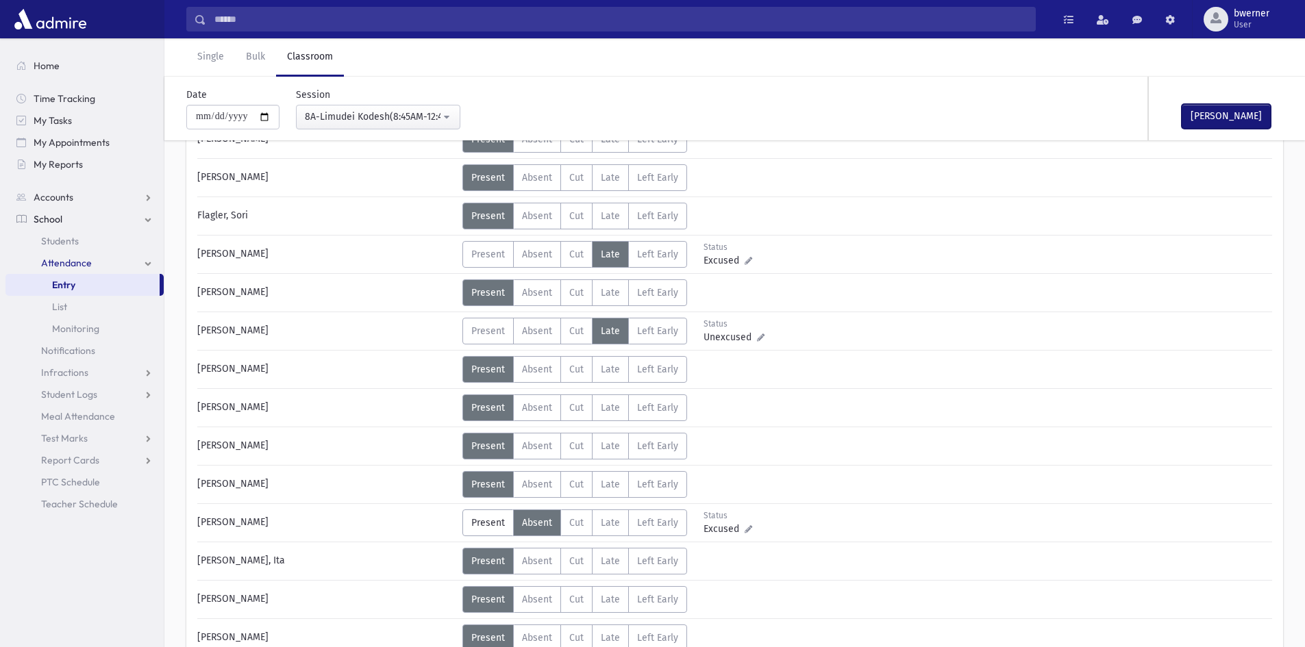
click at [1207, 118] on button "[PERSON_NAME]" at bounding box center [1225, 116] width 89 height 25
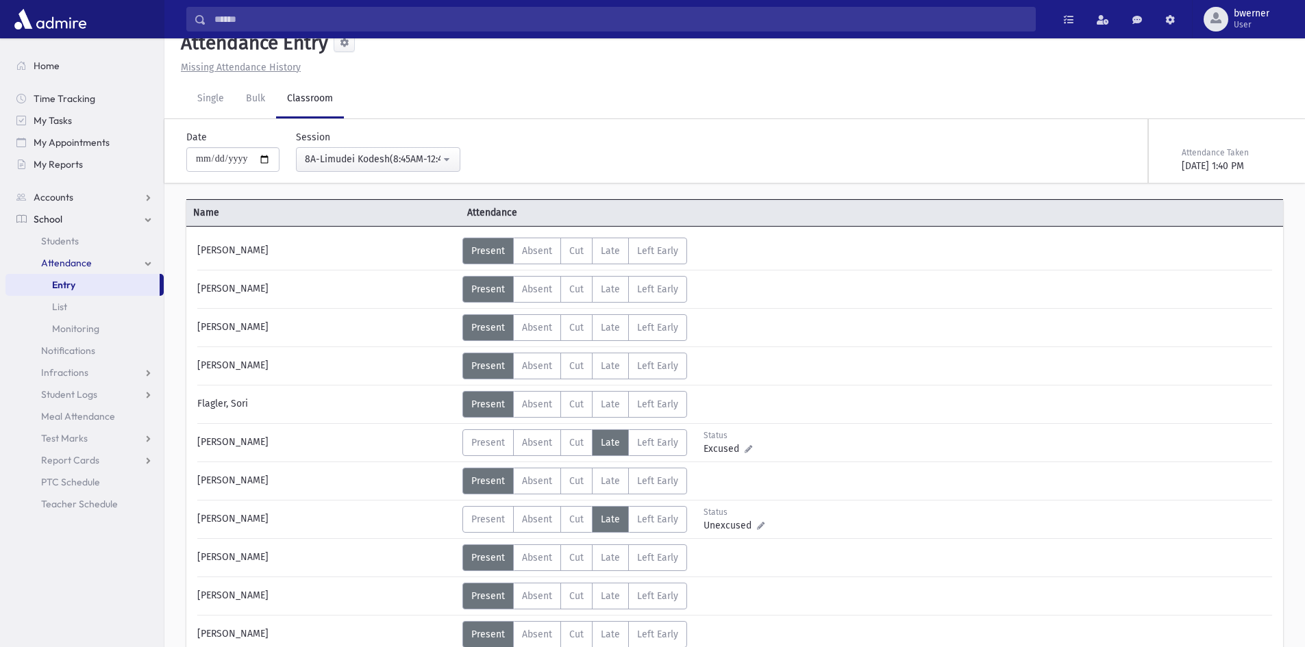
scroll to position [0, 0]
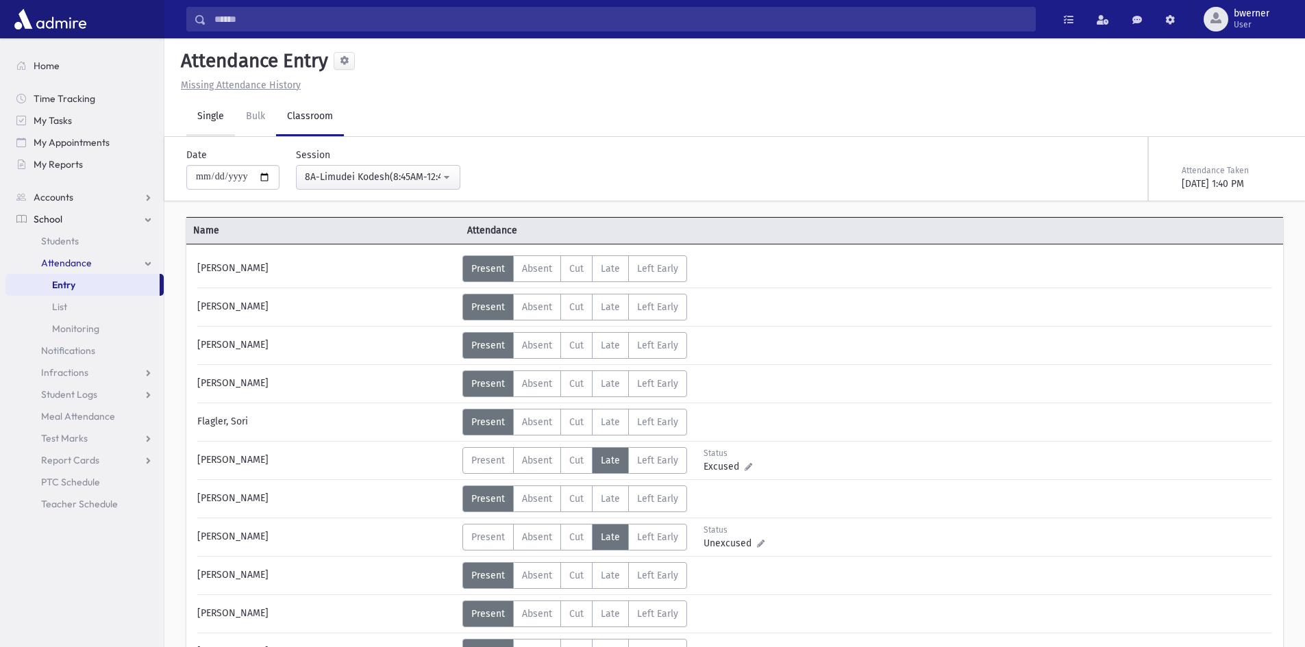
click at [186, 134] on link "Single" at bounding box center [210, 117] width 49 height 38
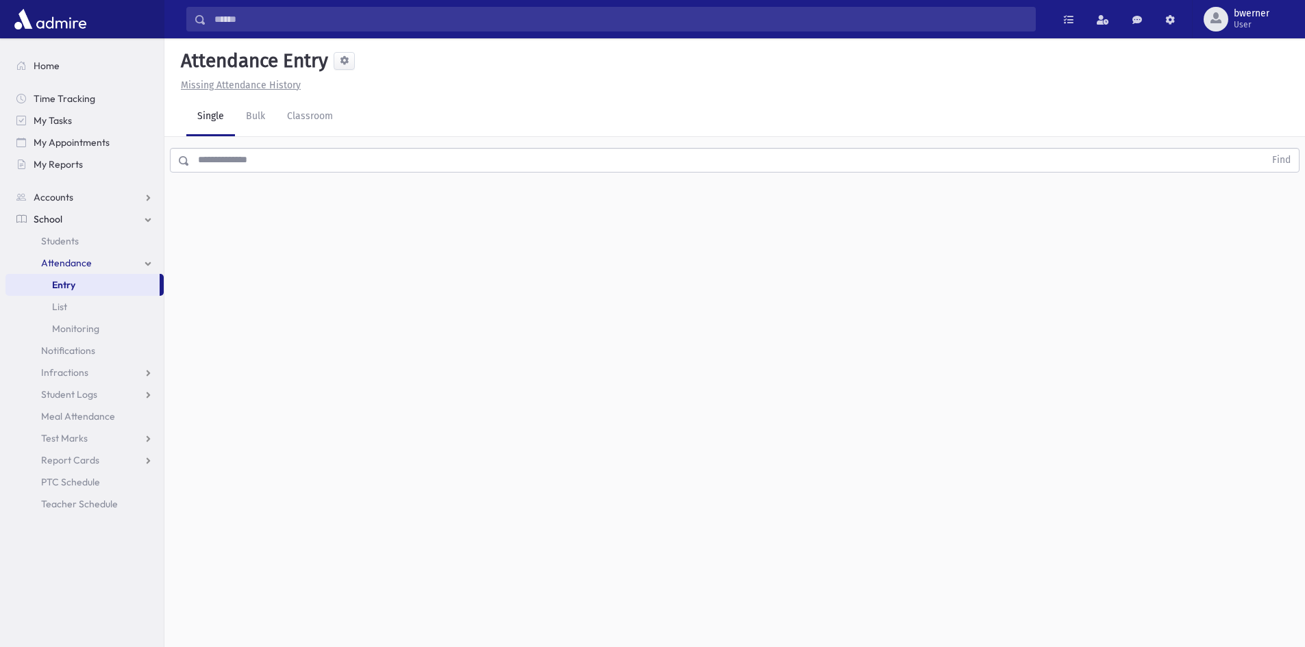
click at [255, 162] on input "text" at bounding box center [727, 160] width 1074 height 25
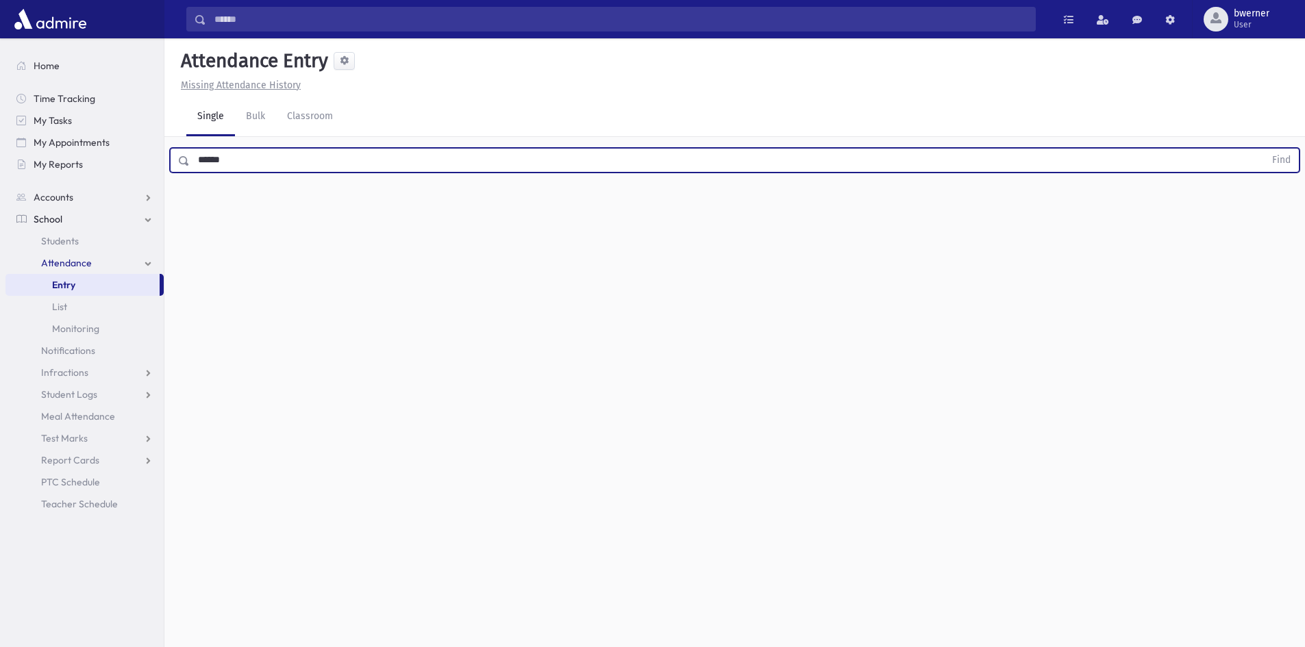
type input "******"
click at [1263, 149] on button "Find" at bounding box center [1280, 160] width 35 height 23
